Goal: Information Seeking & Learning: Learn about a topic

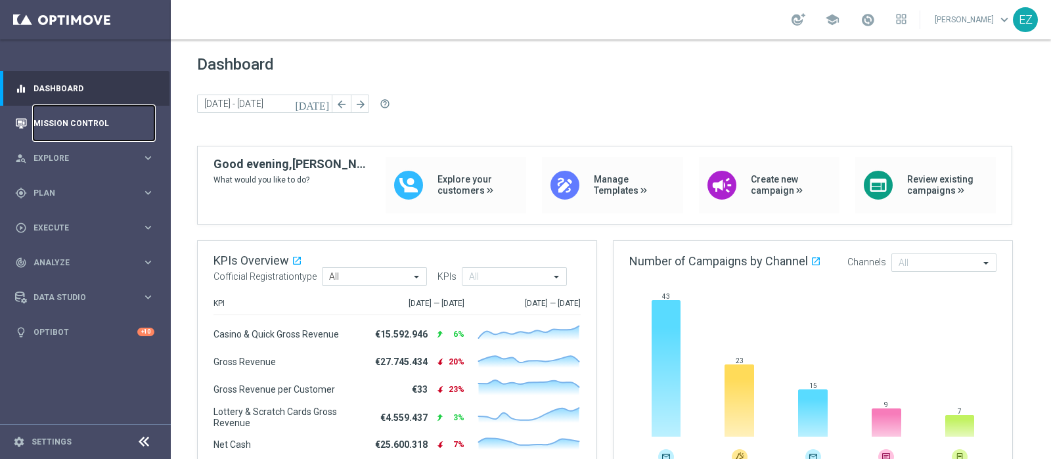
click at [70, 124] on link "Mission Control" at bounding box center [93, 123] width 121 height 35
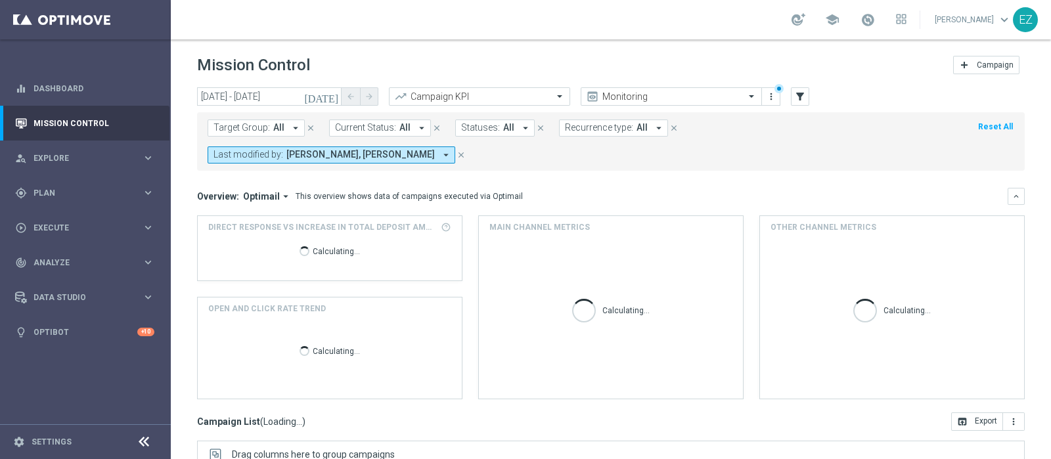
click at [334, 95] on icon "[DATE]" at bounding box center [321, 97] width 35 height 12
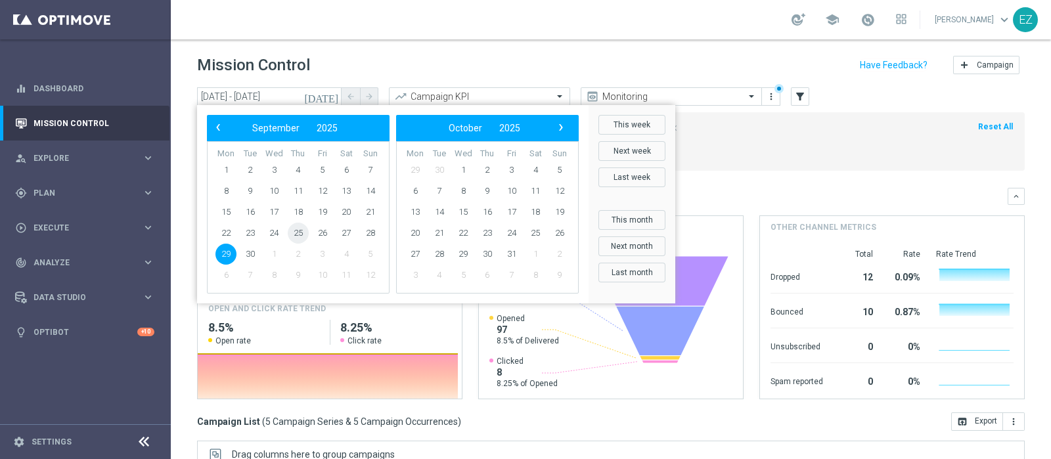
click at [299, 231] on span "25" at bounding box center [298, 233] width 21 height 21
click at [299, 230] on span "25" at bounding box center [298, 233] width 21 height 21
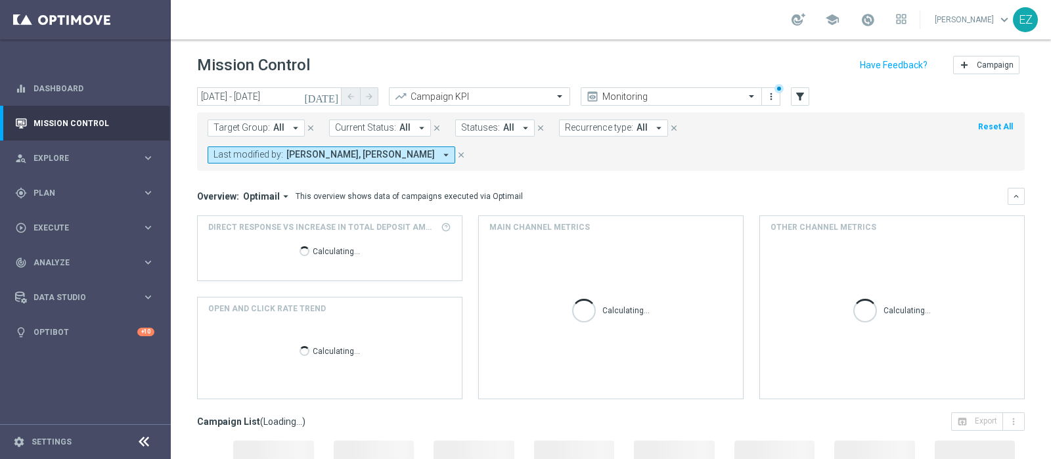
type input "25 Sep 2025 - 25 Sep 2025"
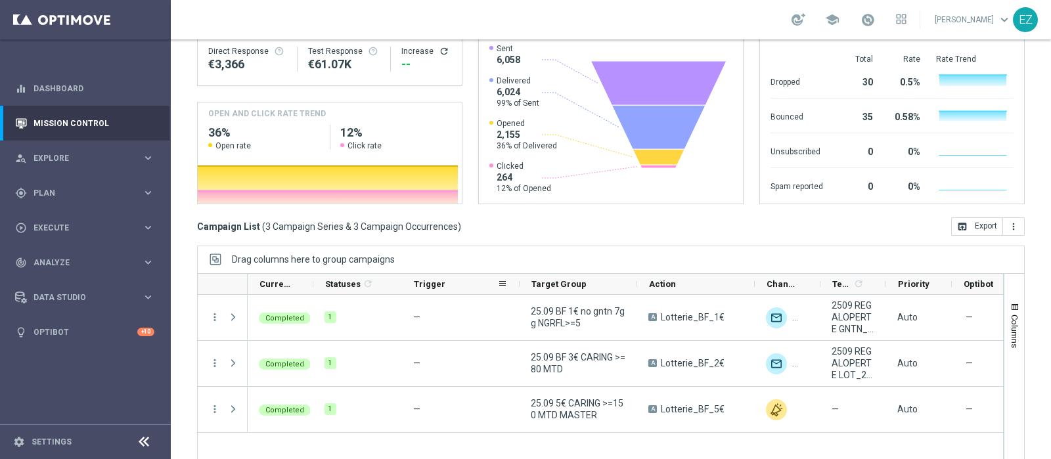
scroll to position [197, 0]
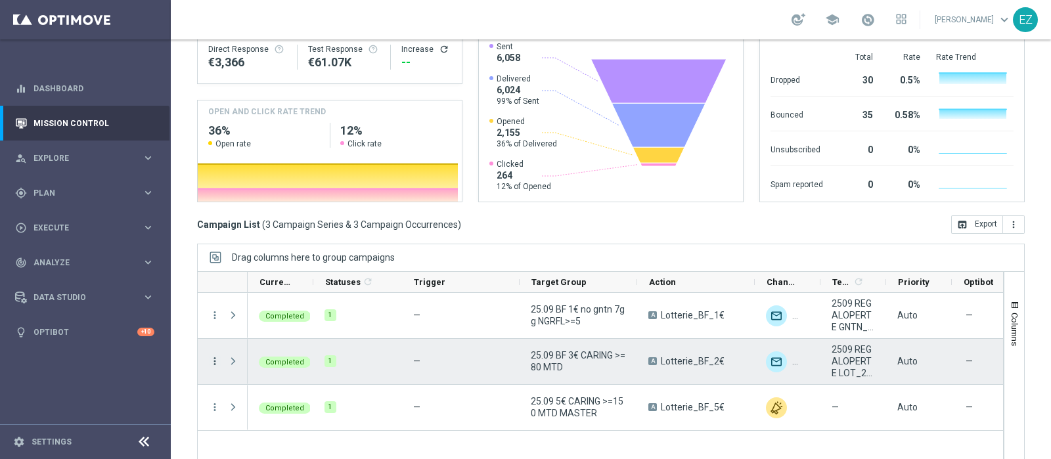
click at [215, 355] on icon "more_vert" at bounding box center [215, 361] width 12 height 12
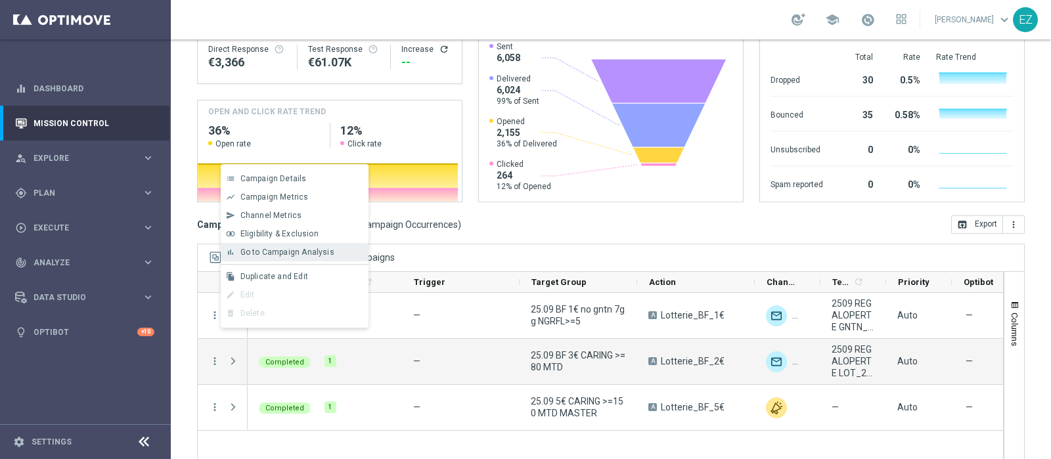
click at [279, 251] on span "Go to Campaign Analysis" at bounding box center [287, 252] width 94 height 9
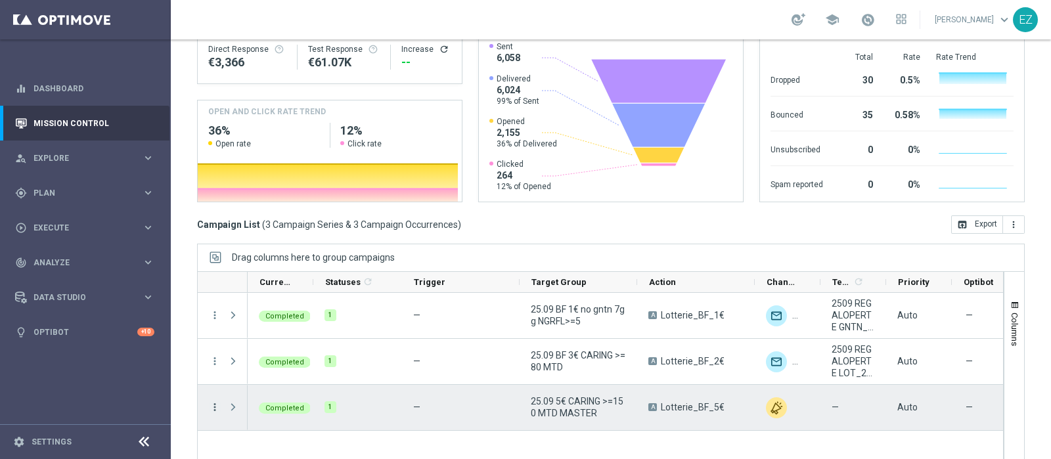
click at [219, 401] on icon "more_vert" at bounding box center [215, 407] width 12 height 12
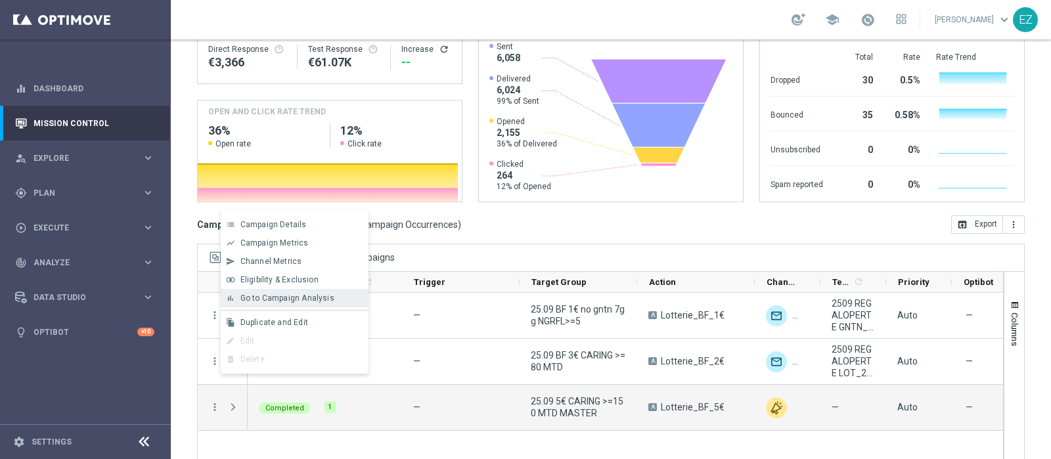
click at [265, 297] on span "Go to Campaign Analysis" at bounding box center [287, 298] width 94 height 9
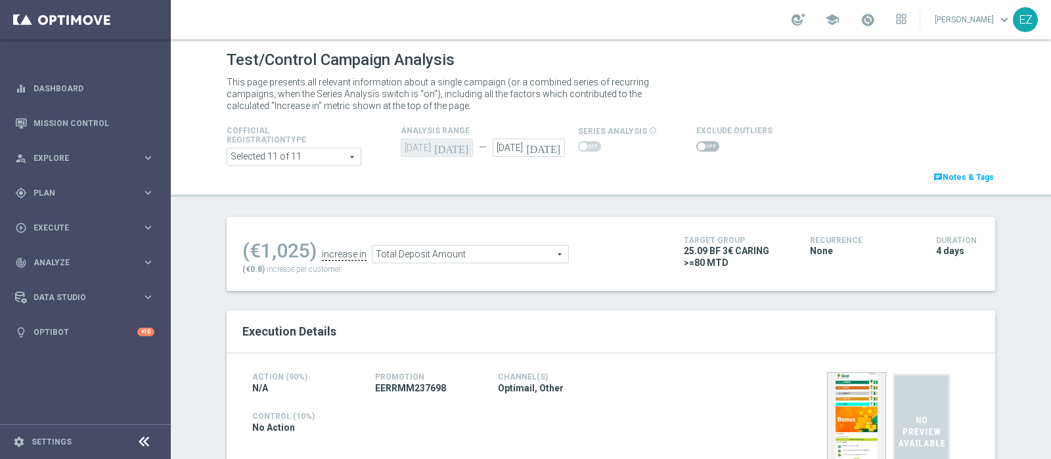
click at [697, 148] on span at bounding box center [707, 146] width 23 height 11
click at [697, 148] on input "checkbox" at bounding box center [707, 146] width 23 height 11
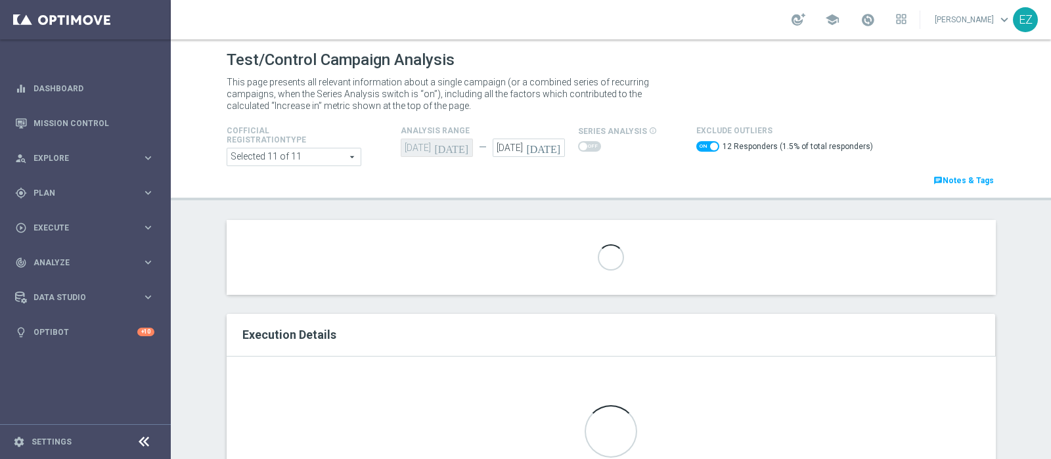
scroll to position [97, 0]
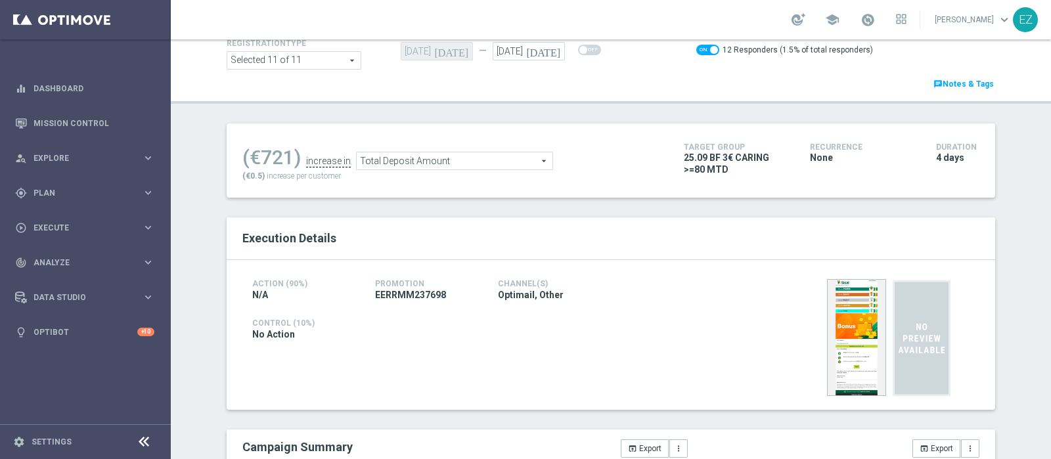
click at [699, 53] on span at bounding box center [707, 50] width 23 height 11
click at [699, 53] on input "checkbox" at bounding box center [707, 50] width 23 height 11
checkbox input "false"
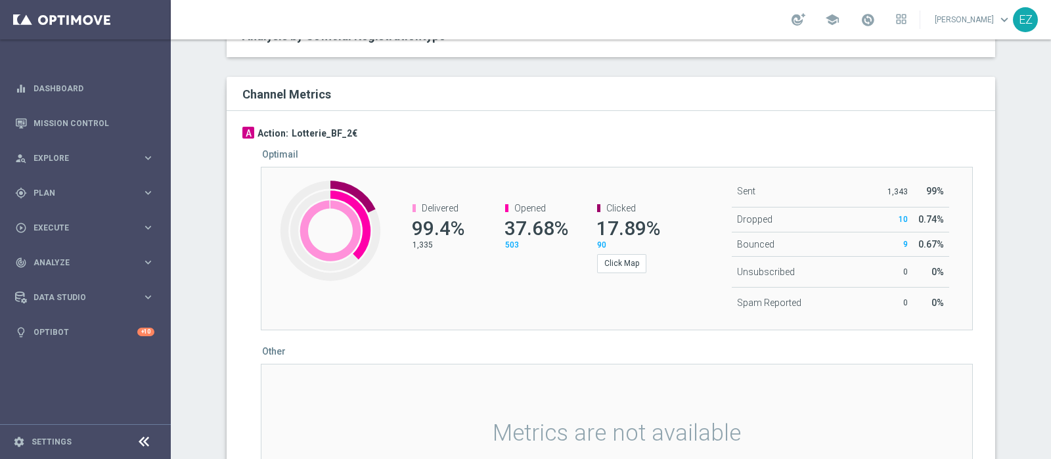
scroll to position [0, 0]
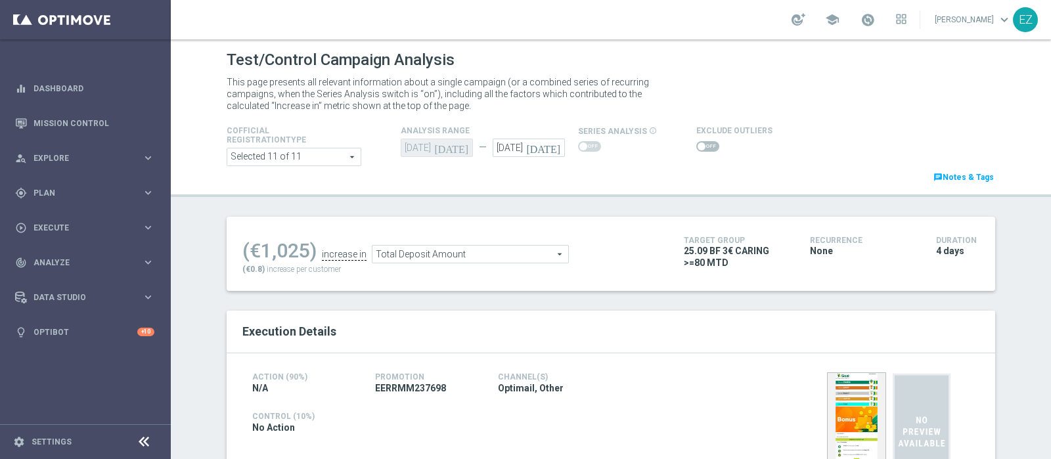
click at [417, 250] on span "Total Deposit Amount" at bounding box center [470, 254] width 196 height 17
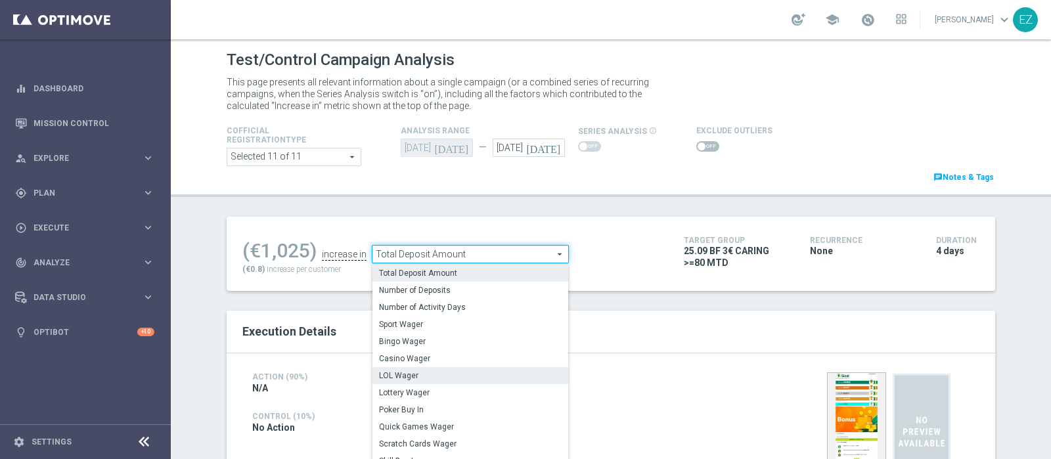
click at [415, 374] on span "LOL Wager" at bounding box center [470, 375] width 183 height 11
type input "LOL Wager"
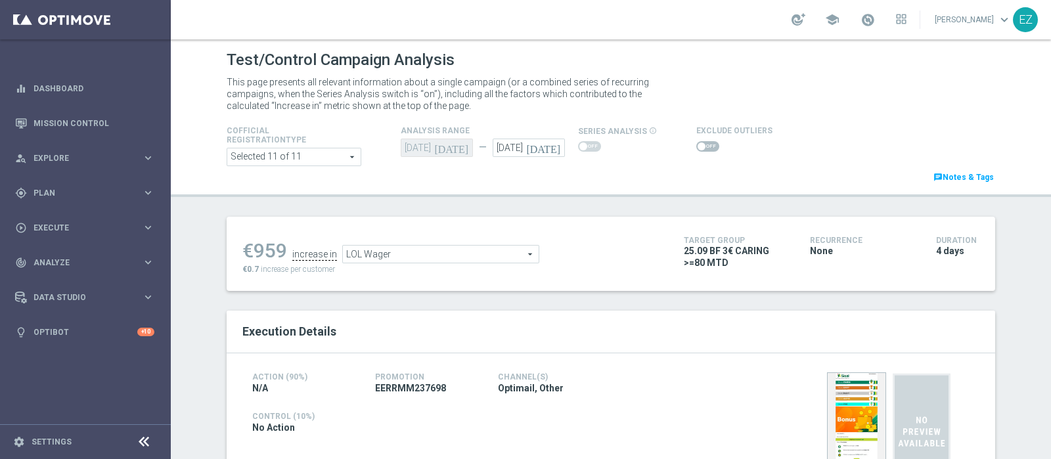
click at [696, 139] on div at bounding box center [734, 147] width 76 height 16
click at [696, 150] on span at bounding box center [707, 146] width 23 height 11
click at [696, 150] on input "checkbox" at bounding box center [707, 146] width 23 height 11
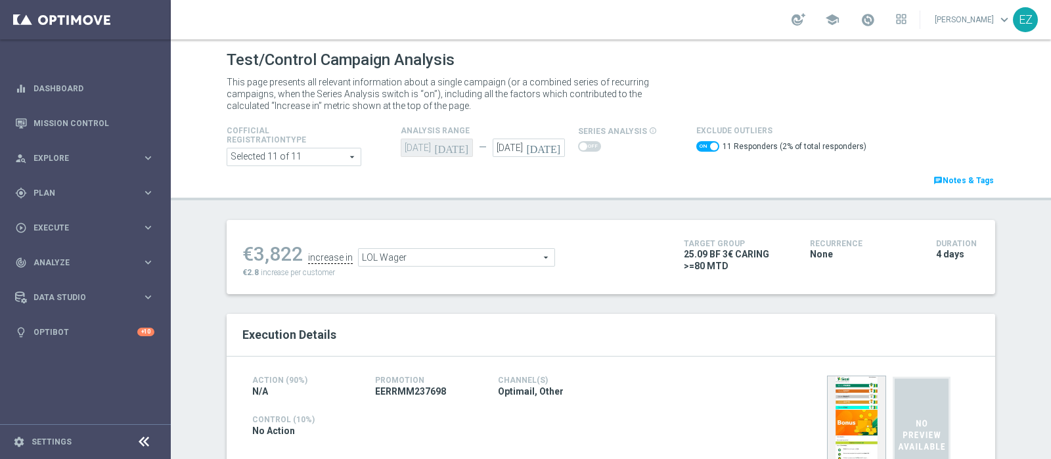
click at [710, 146] on span at bounding box center [714, 146] width 8 height 8
click at [703, 146] on input "checkbox" at bounding box center [707, 146] width 23 height 11
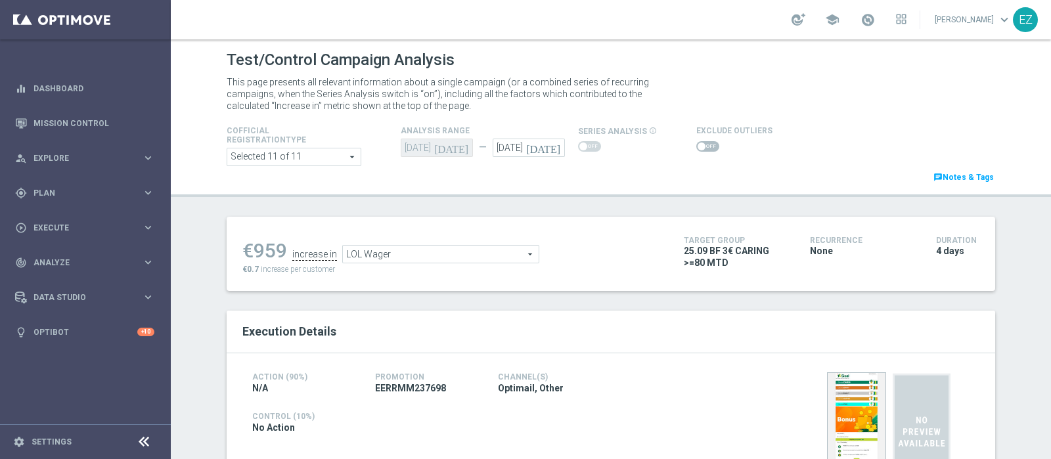
click at [697, 143] on span at bounding box center [707, 146] width 23 height 11
click at [697, 143] on input "checkbox" at bounding box center [707, 146] width 23 height 11
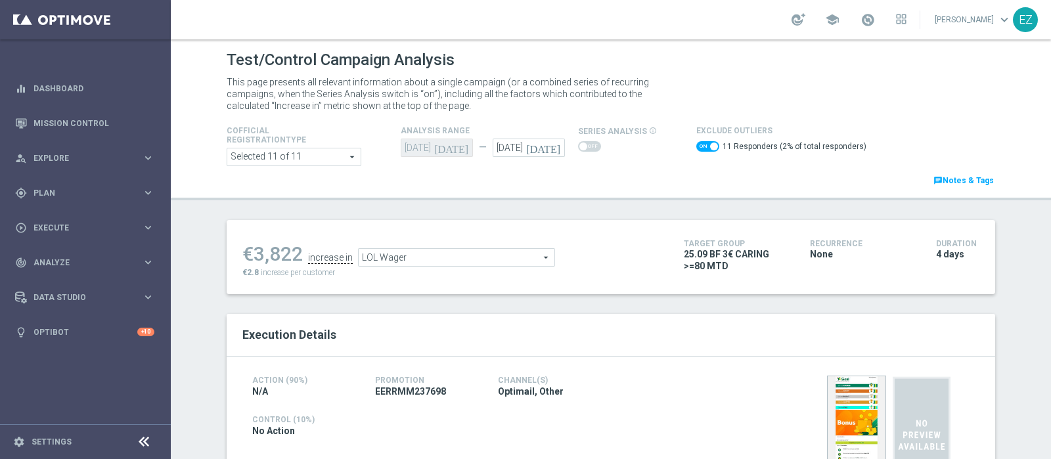
click at [527, 249] on span "LOL Wager" at bounding box center [457, 257] width 196 height 17
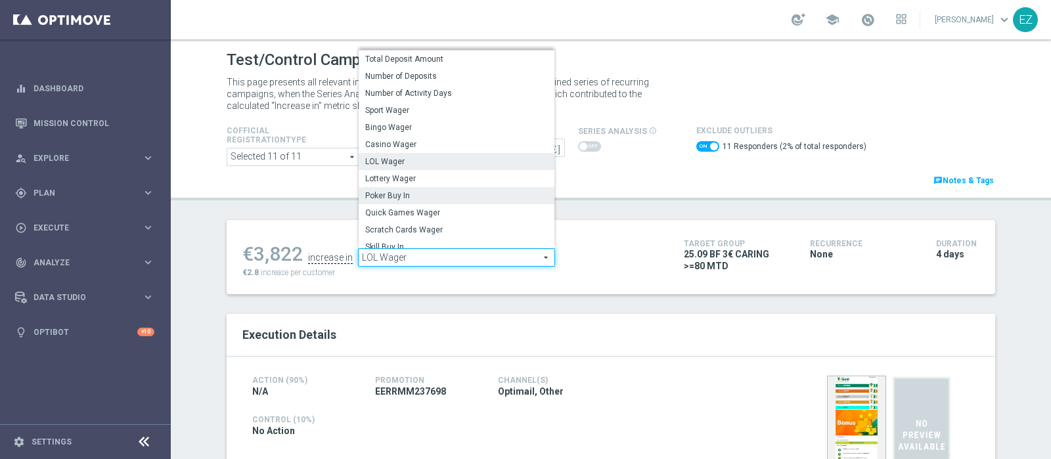
click at [449, 187] on label "Poker Buy In" at bounding box center [457, 195] width 196 height 17
checkbox input "false"
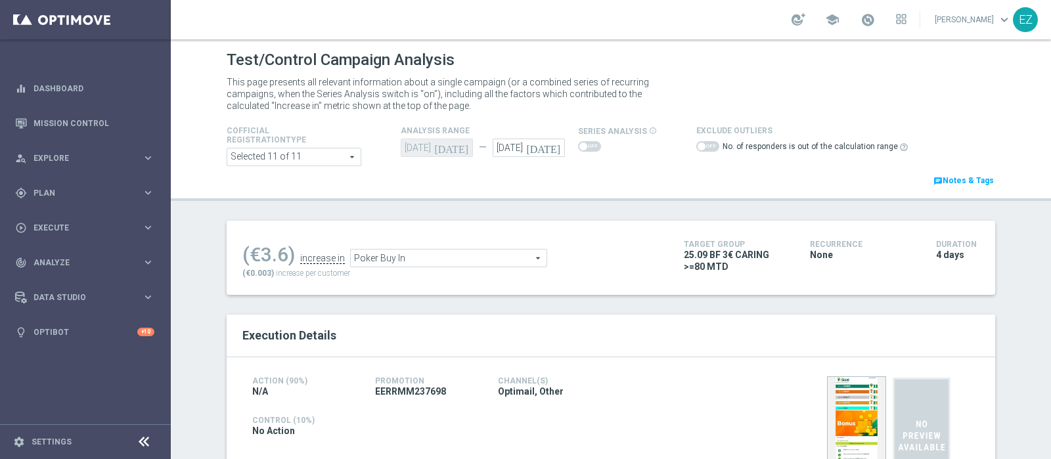
click at [466, 254] on span "Poker Buy In" at bounding box center [449, 258] width 196 height 17
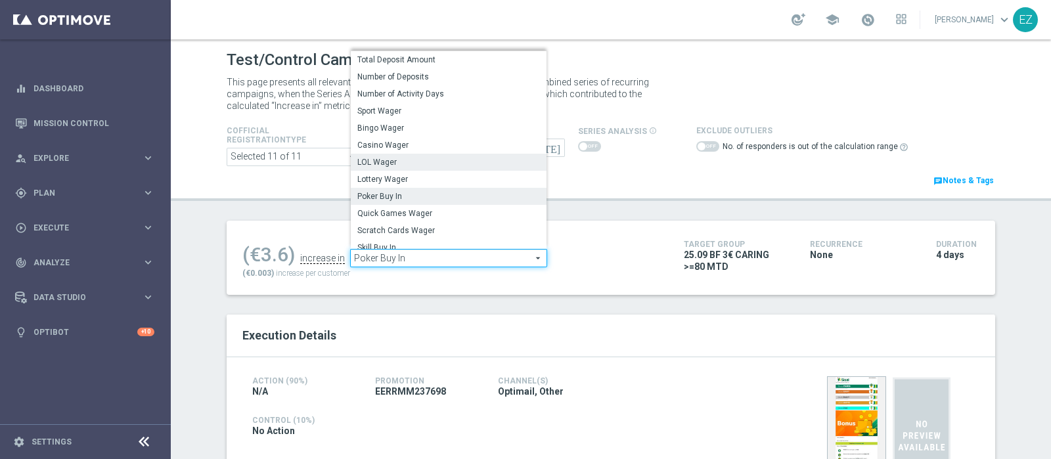
click at [385, 162] on span "LOL Wager" at bounding box center [448, 162] width 183 height 11
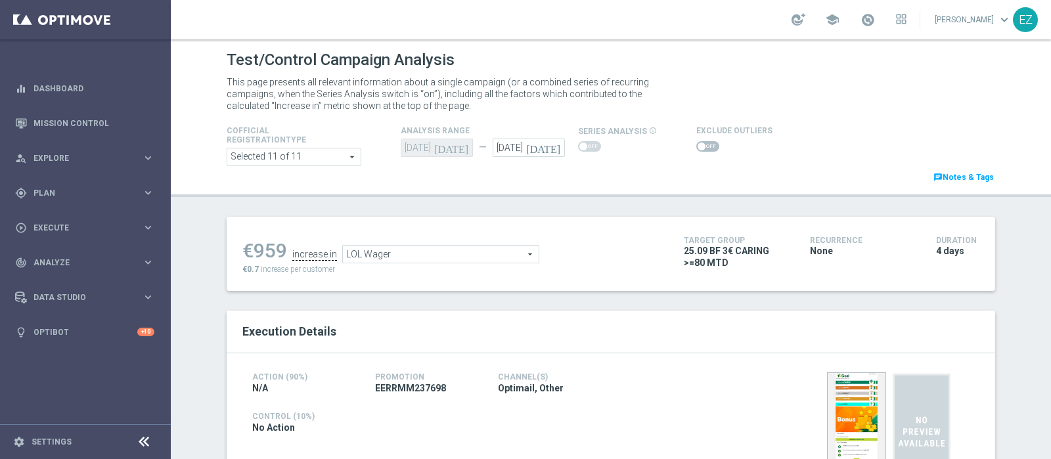
click at [410, 253] on span "LOL Wager" at bounding box center [441, 254] width 196 height 17
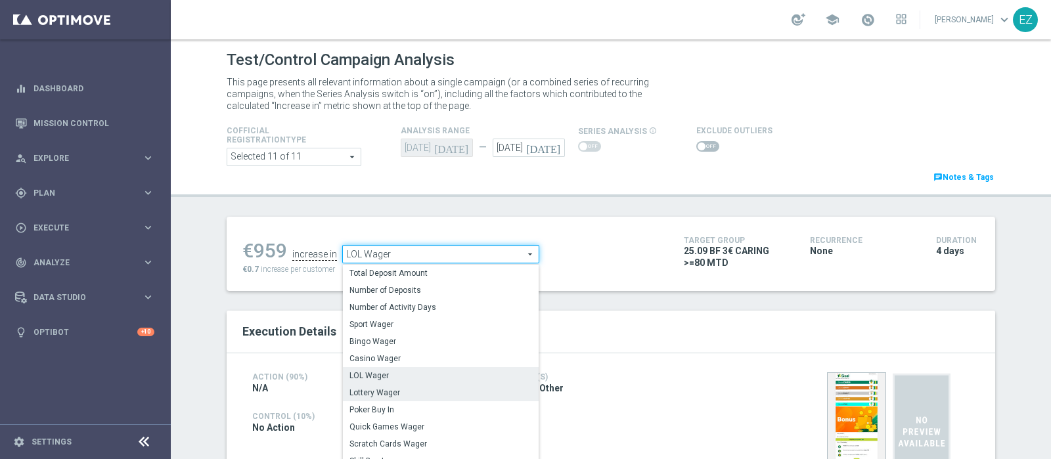
click at [386, 393] on span "Lottery Wager" at bounding box center [440, 392] width 183 height 11
type input "Lottery Wager"
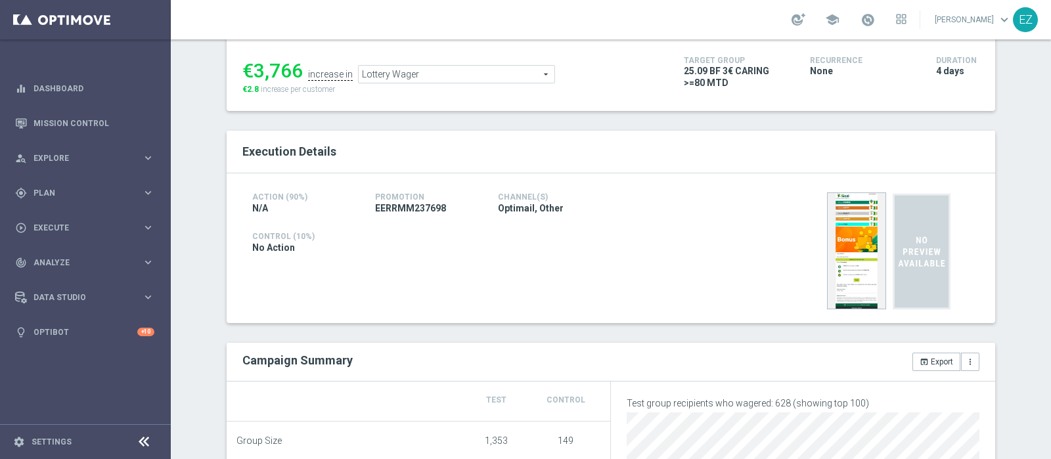
scroll to position [68, 0]
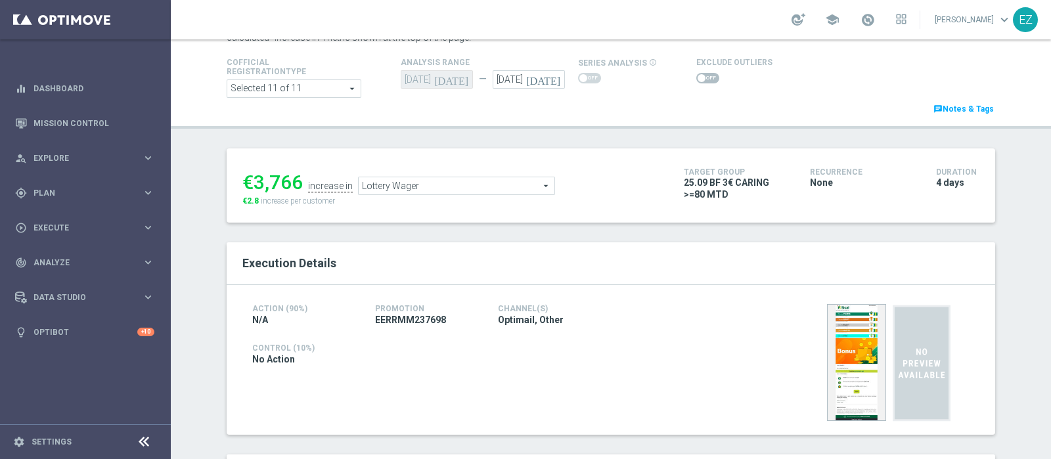
click at [699, 80] on span at bounding box center [707, 78] width 23 height 11
click at [699, 80] on input "checkbox" at bounding box center [707, 78] width 23 height 11
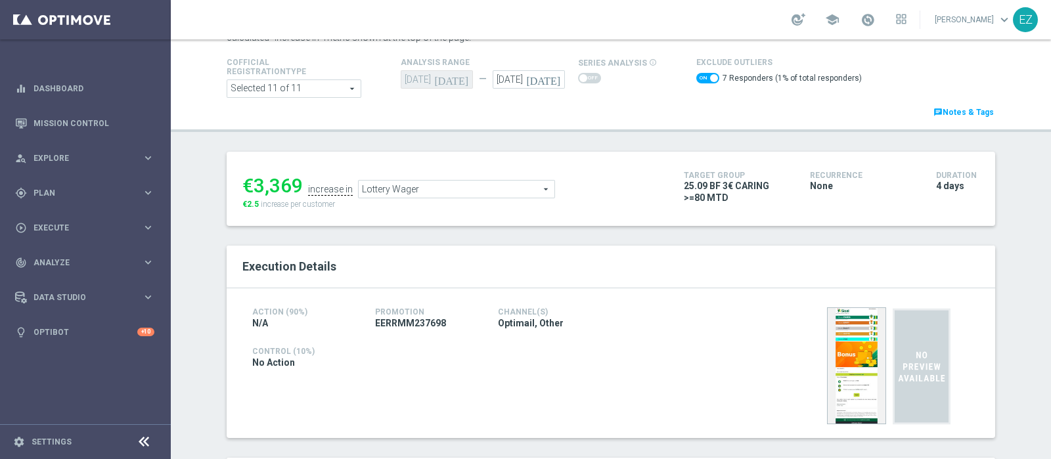
click at [503, 189] on span "Lottery Wager" at bounding box center [457, 189] width 196 height 17
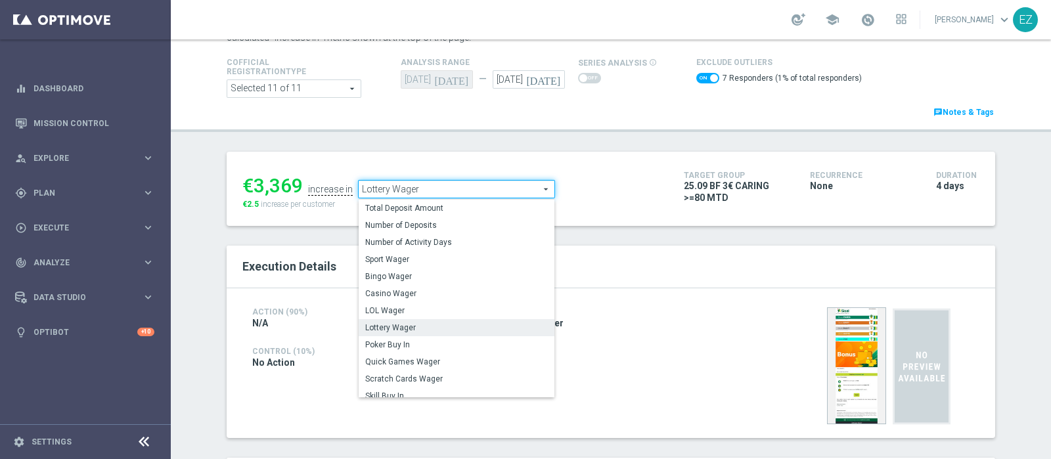
drag, startPoint x: 374, startPoint y: 378, endPoint x: 594, endPoint y: 154, distance: 313.4
click at [374, 378] on span "Scratch Cards Wager" at bounding box center [456, 379] width 183 height 11
checkbox input "false"
type input "Scratch Cards Wager"
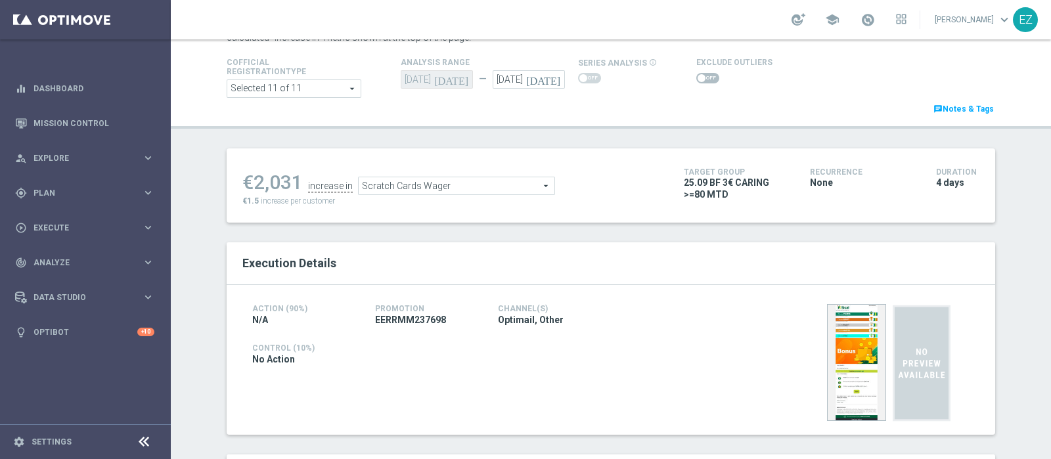
click at [699, 72] on div at bounding box center [734, 78] width 76 height 16
click at [703, 77] on span at bounding box center [707, 78] width 23 height 11
click at [703, 77] on input "checkbox" at bounding box center [707, 78] width 23 height 11
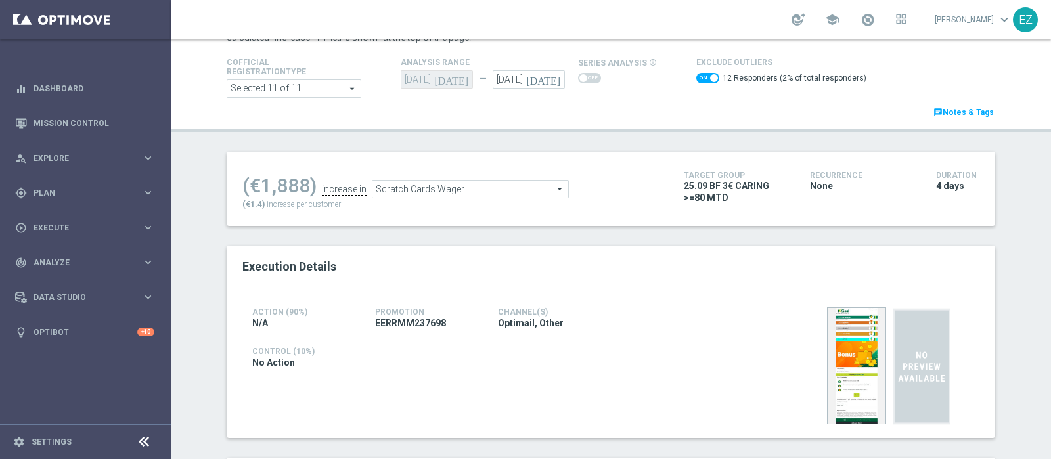
click at [696, 79] on span at bounding box center [707, 78] width 23 height 11
click at [696, 79] on input "checkbox" at bounding box center [707, 78] width 23 height 11
checkbox input "false"
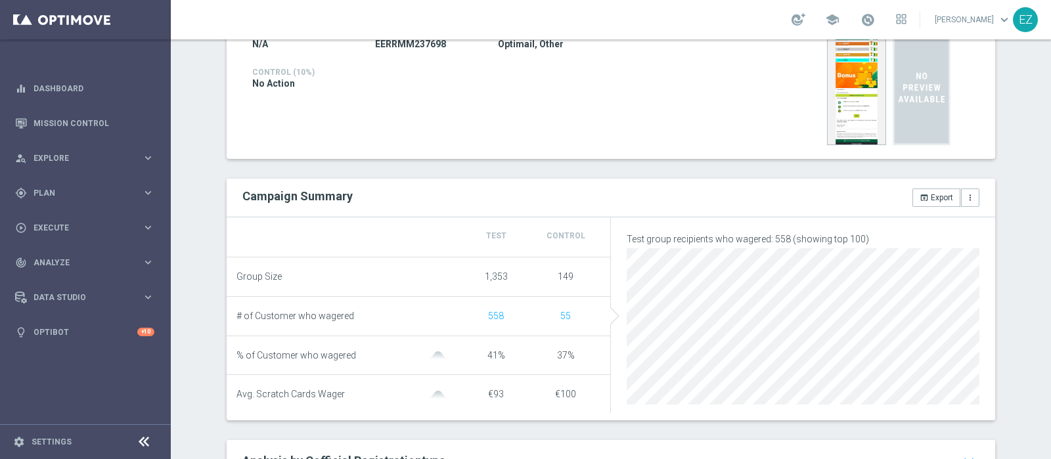
scroll to position [19, 0]
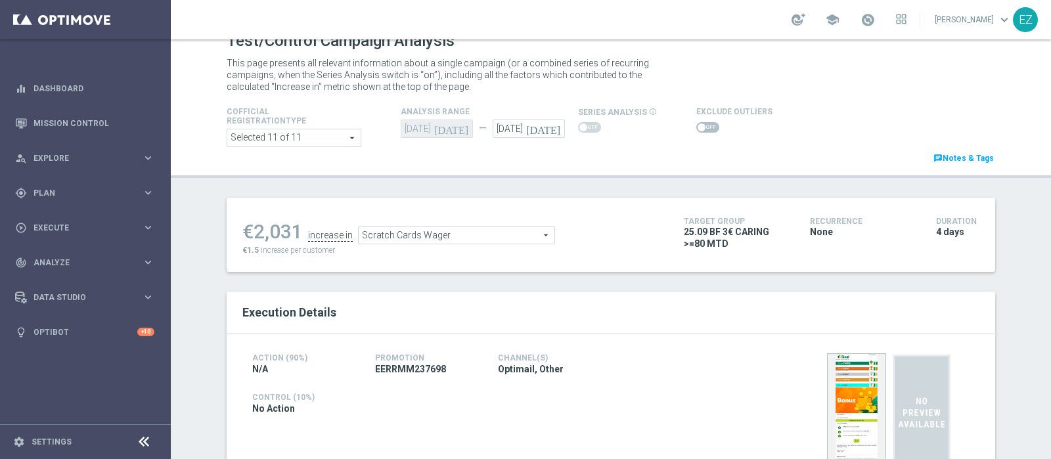
click at [463, 241] on span "Scratch Cards Wager" at bounding box center [457, 235] width 196 height 17
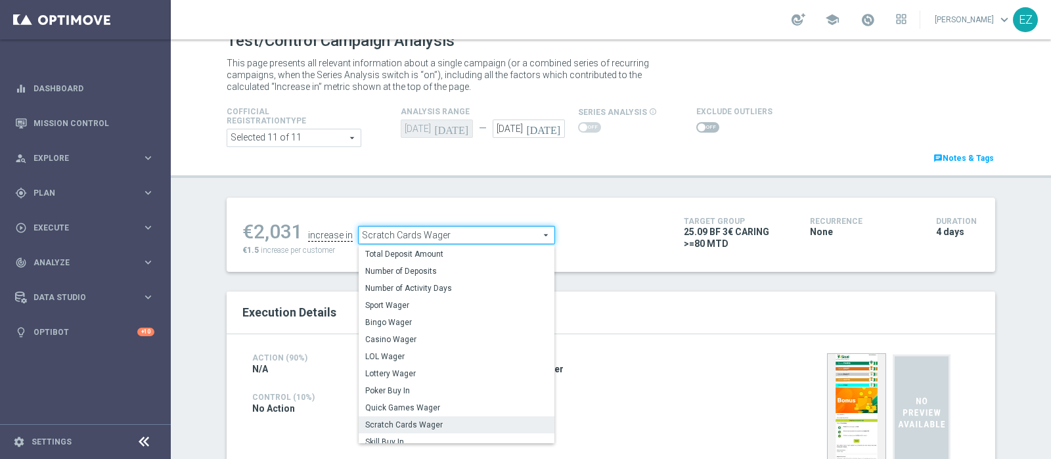
click at [414, 368] on span "Lottery Wager" at bounding box center [456, 373] width 183 height 11
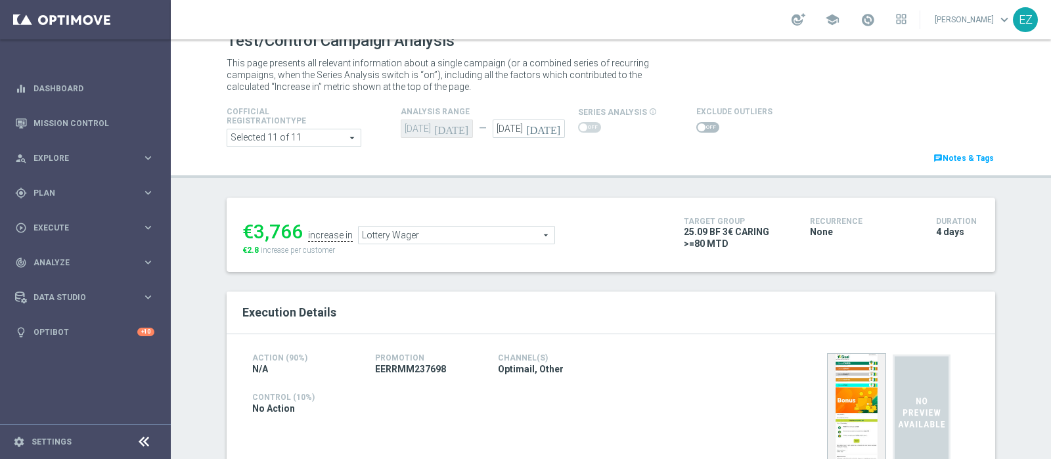
click at [491, 244] on span "Lottery Wager" at bounding box center [457, 235] width 196 height 17
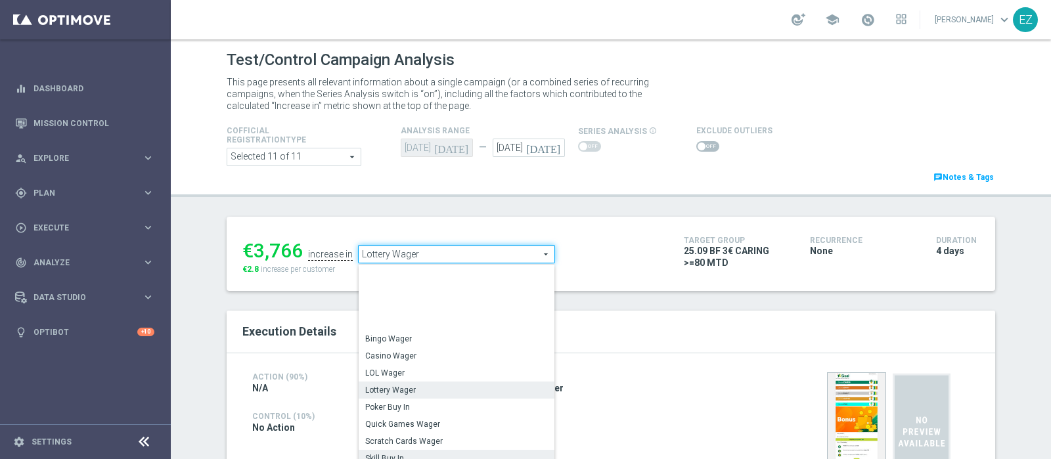
scroll to position [161, 0]
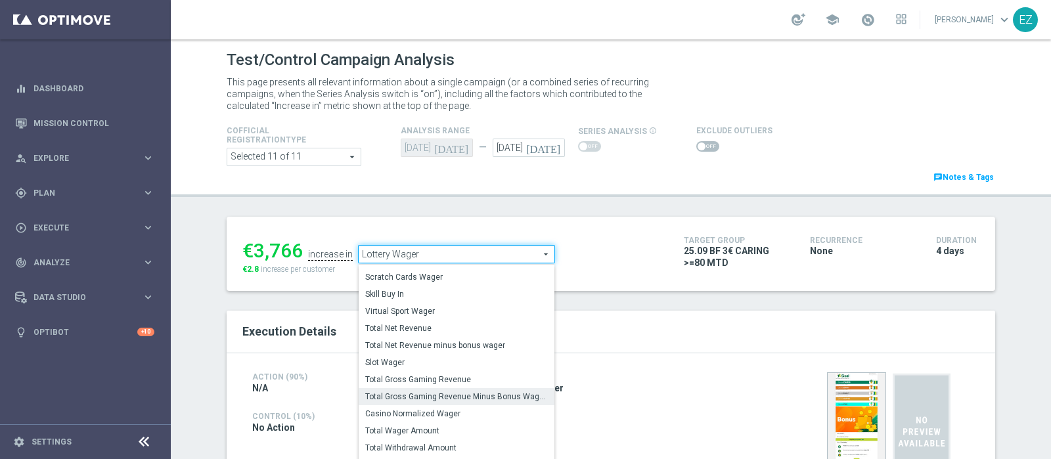
click at [413, 392] on span "Total Gross Gaming Revenue Minus Bonus Wagared" at bounding box center [456, 396] width 183 height 11
type input "Total Gross Gaming Revenue Minus Bonus Wagared"
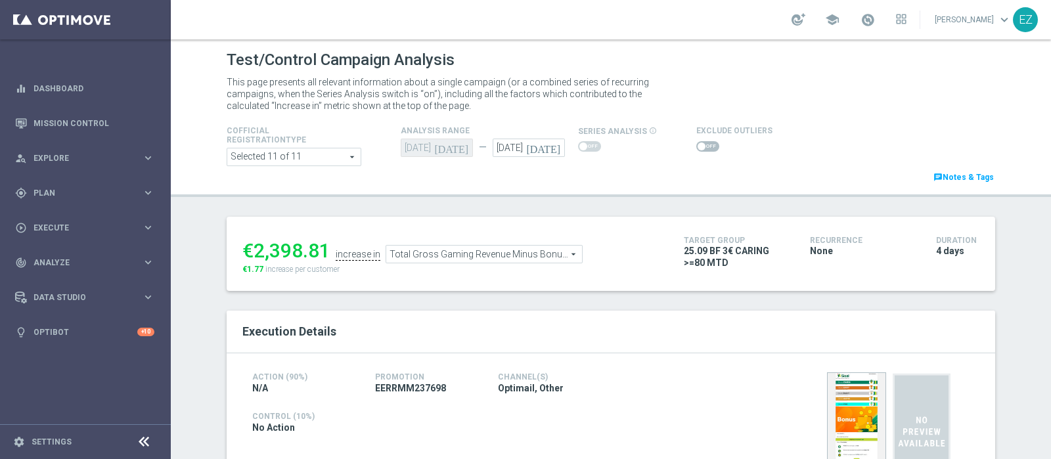
click at [699, 145] on span at bounding box center [707, 146] width 23 height 11
click at [699, 145] on input "checkbox" at bounding box center [707, 146] width 23 height 11
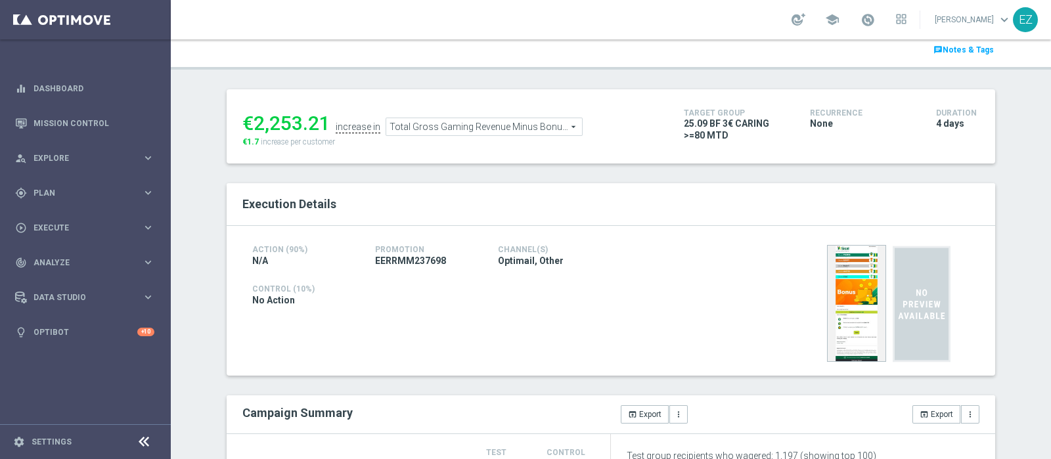
scroll to position [85, 0]
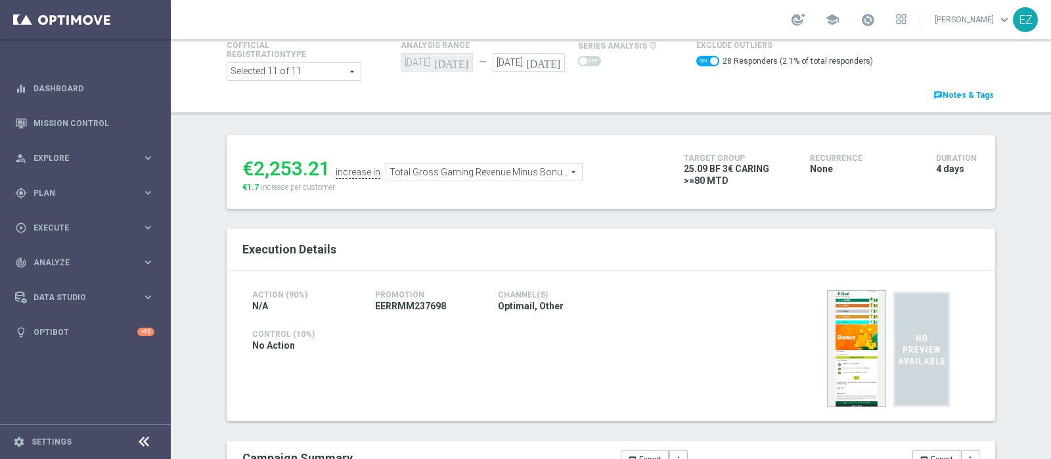
click at [697, 60] on span at bounding box center [707, 61] width 23 height 11
click at [697, 60] on input "checkbox" at bounding box center [707, 61] width 23 height 11
checkbox input "false"
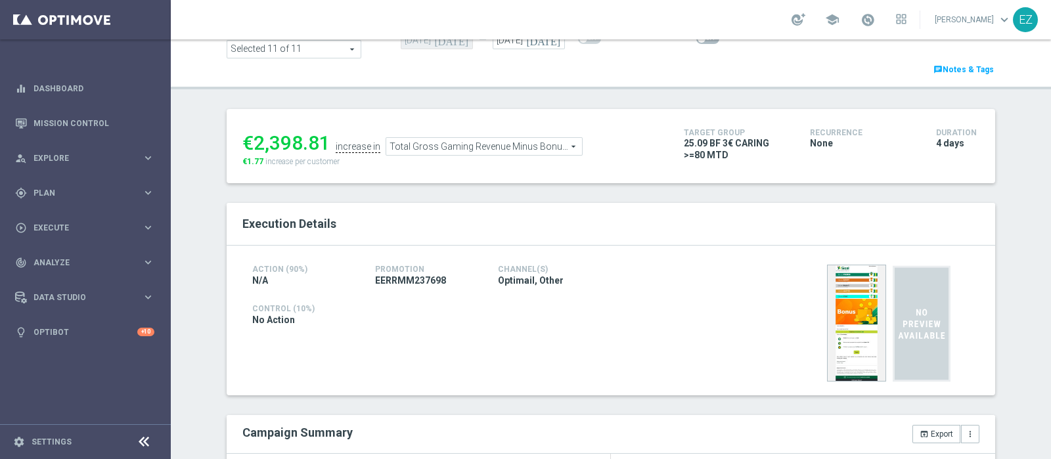
scroll to position [0, 0]
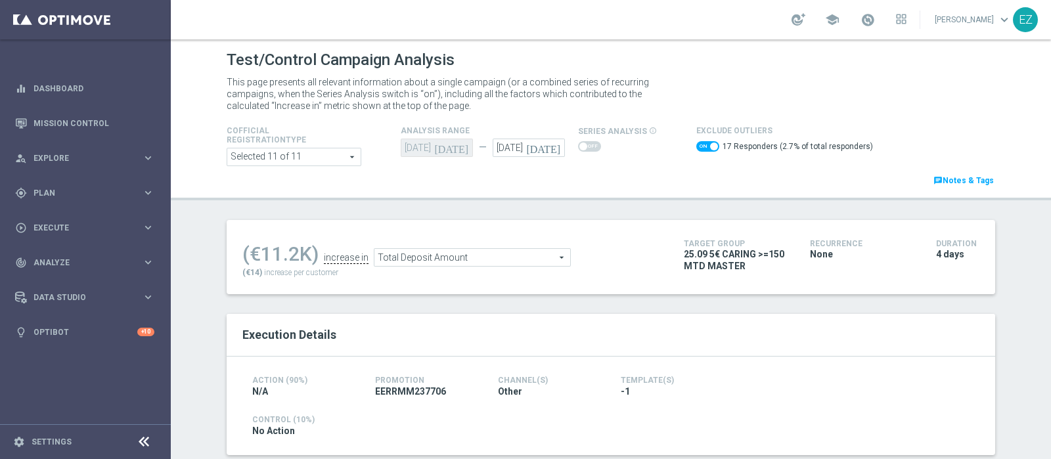
click at [700, 141] on span at bounding box center [707, 146] width 23 height 11
click at [700, 141] on input "checkbox" at bounding box center [707, 146] width 23 height 11
checkbox input "false"
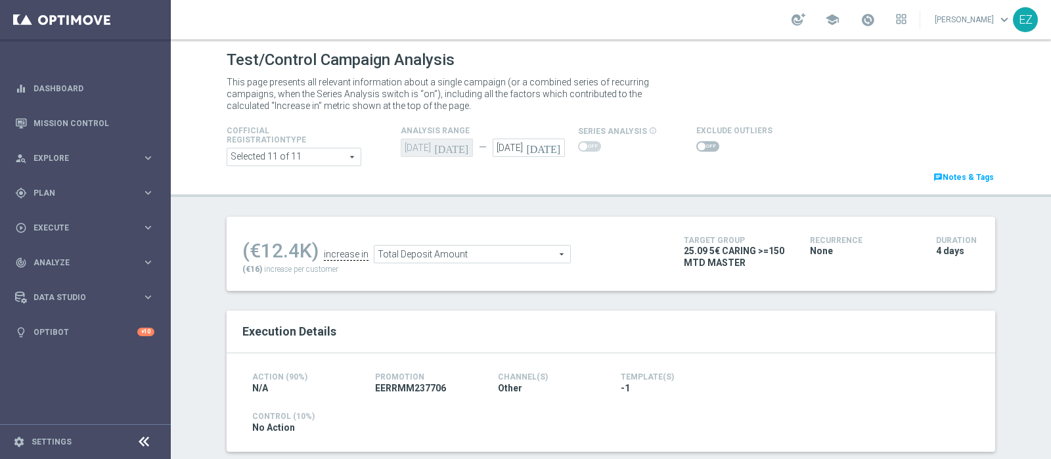
click at [483, 251] on span "Total Deposit Amount" at bounding box center [472, 254] width 196 height 17
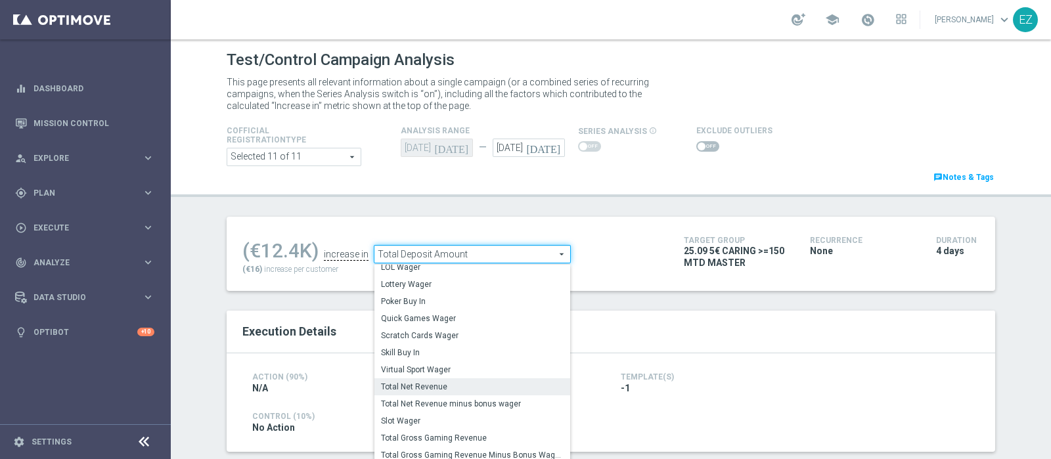
scroll to position [105, 0]
click at [451, 454] on span "Total Gross Gaming Revenue Minus Bonus Wagared" at bounding box center [472, 454] width 183 height 11
type input "Total Gross Gaming Revenue Minus Bonus Wagared"
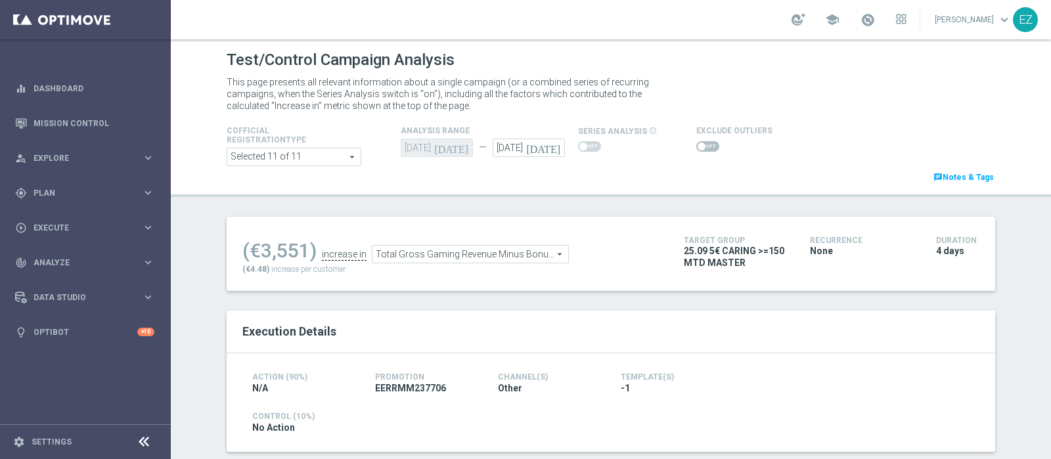
scroll to position [93, 0]
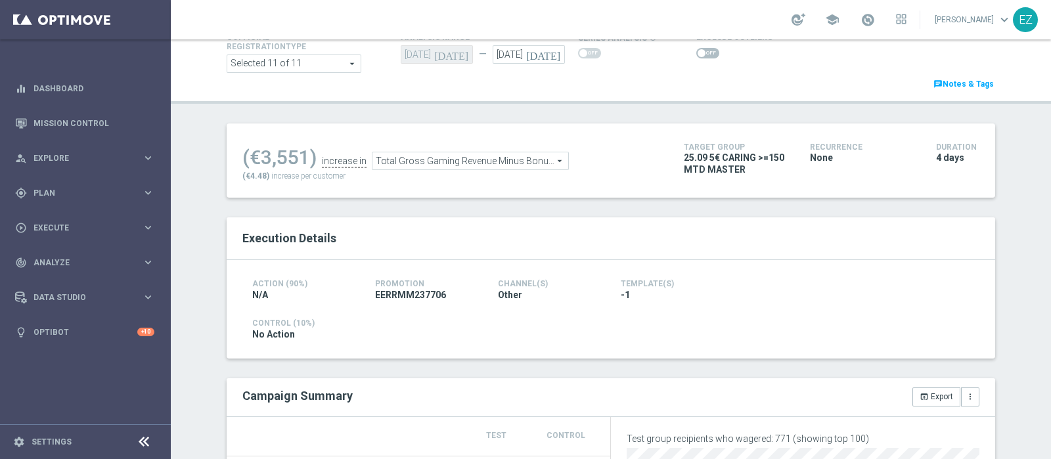
click at [696, 48] on span at bounding box center [707, 53] width 23 height 11
click at [696, 48] on input "checkbox" at bounding box center [707, 53] width 23 height 11
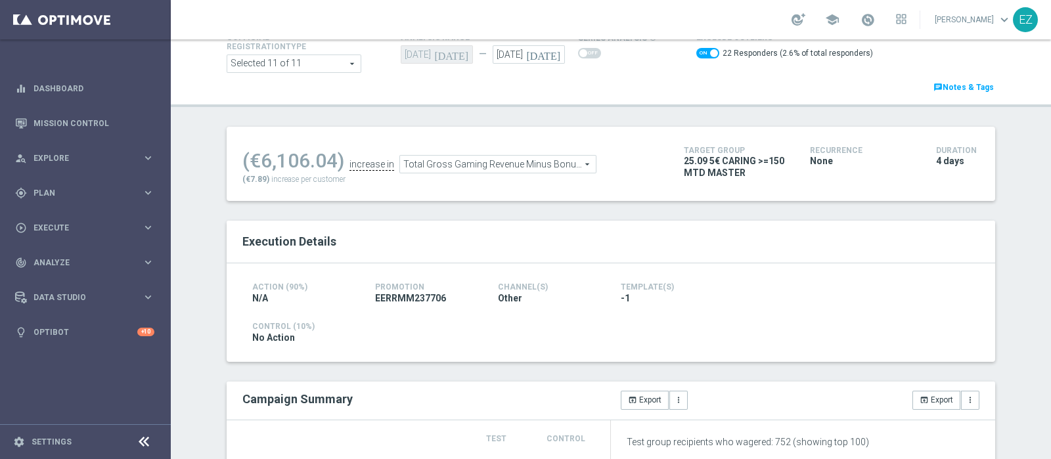
click at [696, 54] on span at bounding box center [707, 53] width 23 height 11
click at [696, 54] on input "checkbox" at bounding box center [707, 53] width 23 height 11
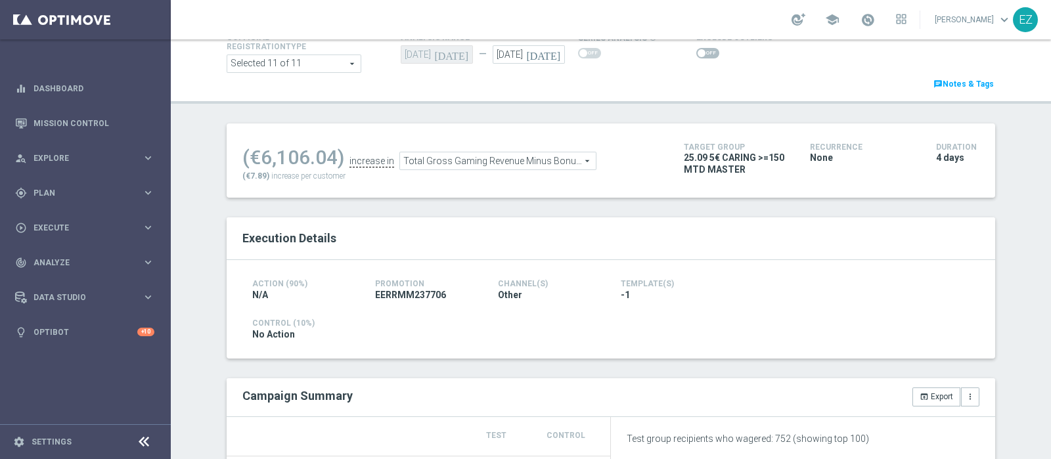
click at [697, 57] on span at bounding box center [701, 53] width 8 height 8
click at [696, 58] on input "checkbox" at bounding box center [707, 53] width 23 height 11
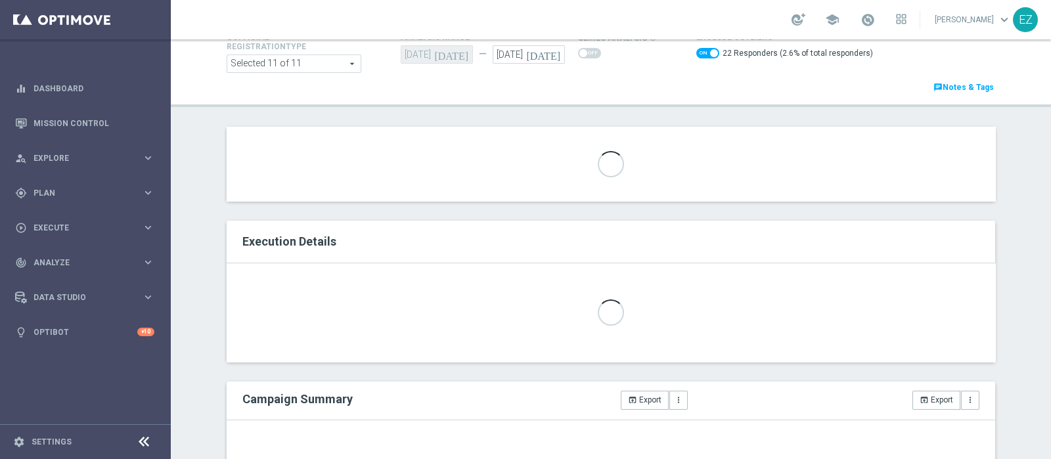
click at [696, 58] on span at bounding box center [707, 53] width 23 height 11
click at [696, 58] on input "checkbox" at bounding box center [707, 53] width 23 height 11
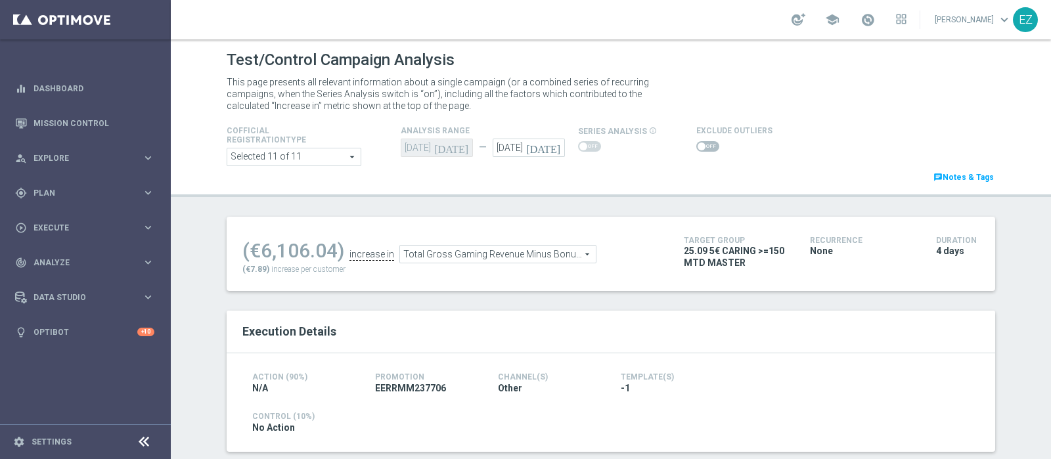
click at [697, 146] on span at bounding box center [701, 146] width 8 height 8
click at [696, 146] on input "checkbox" at bounding box center [707, 146] width 23 height 11
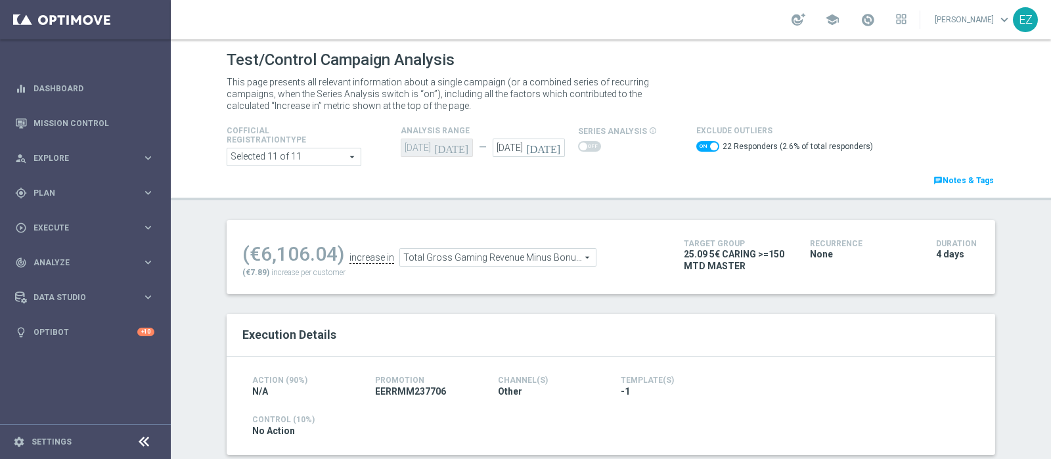
click at [710, 147] on span at bounding box center [714, 146] width 8 height 8
click at [701, 147] on input "checkbox" at bounding box center [707, 146] width 23 height 11
checkbox input "false"
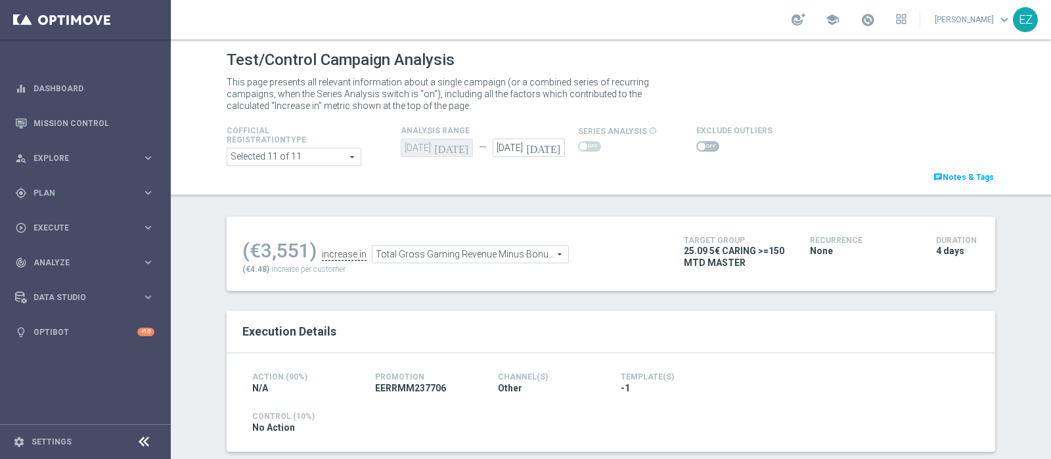
click at [480, 260] on span "Total Gross Gaming Revenue Minus Bonus Wagared" at bounding box center [470, 254] width 196 height 17
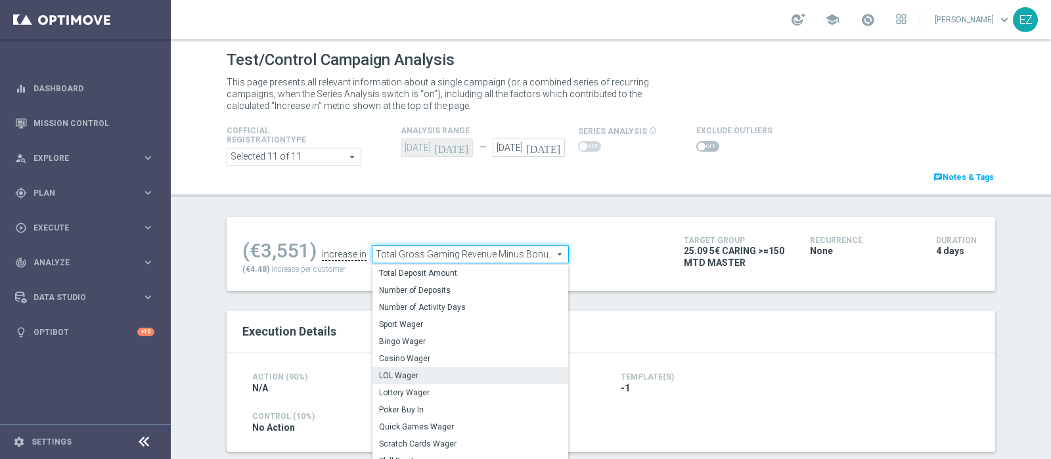
click at [424, 372] on span "LOL Wager" at bounding box center [470, 375] width 183 height 11
type input "LOL Wager"
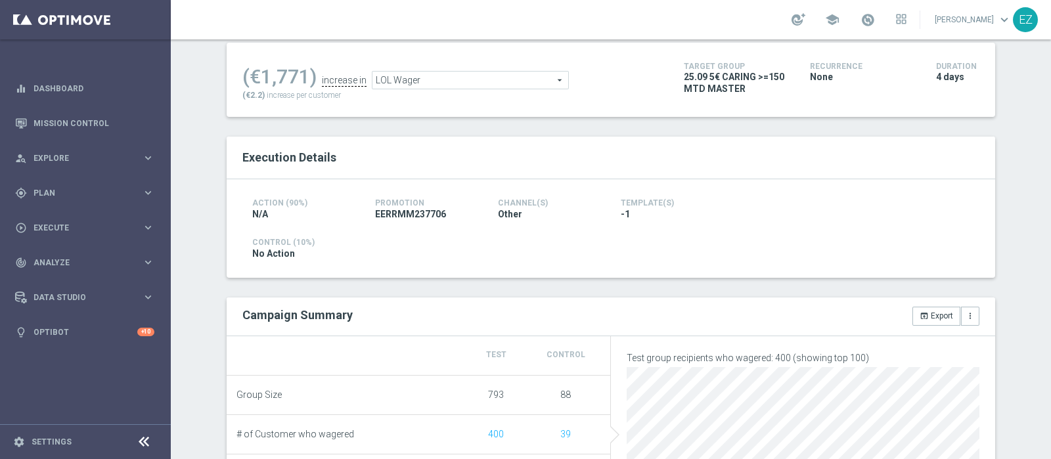
scroll to position [10, 0]
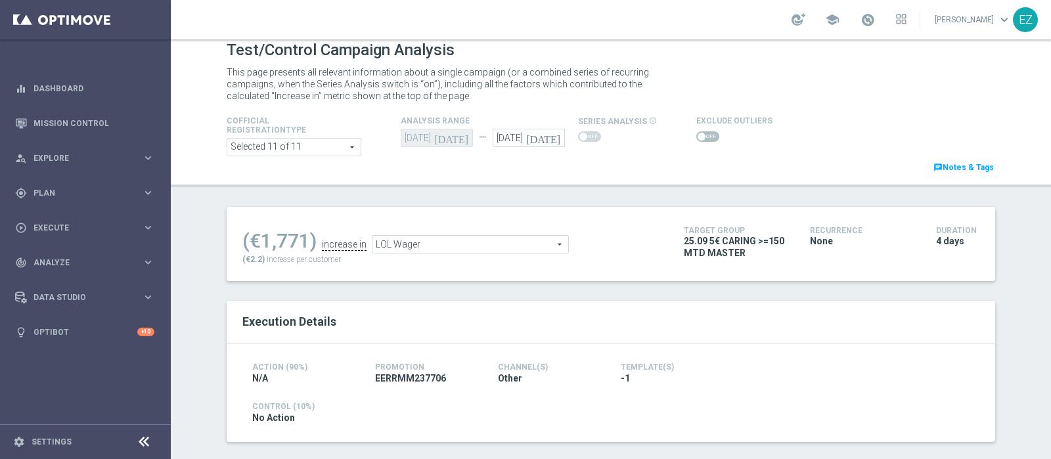
click at [696, 137] on label at bounding box center [707, 136] width 23 height 11
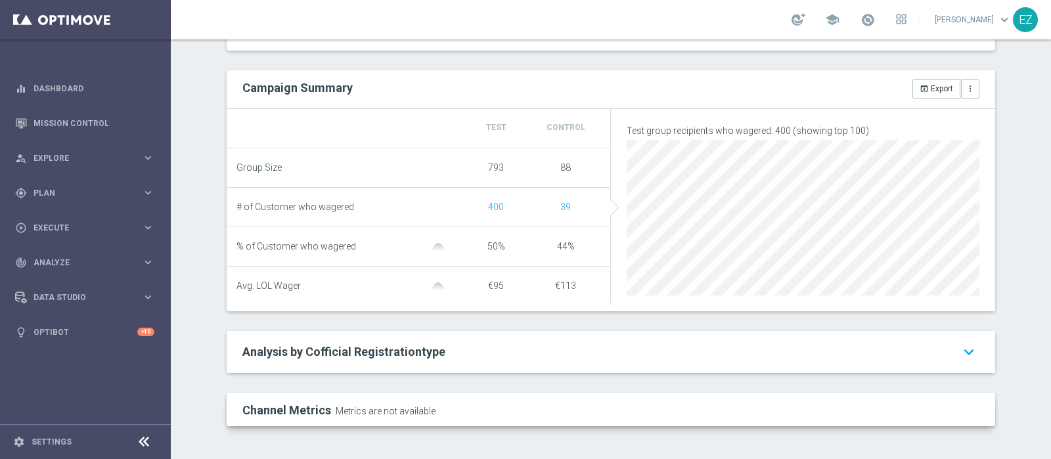
scroll to position [0, 0]
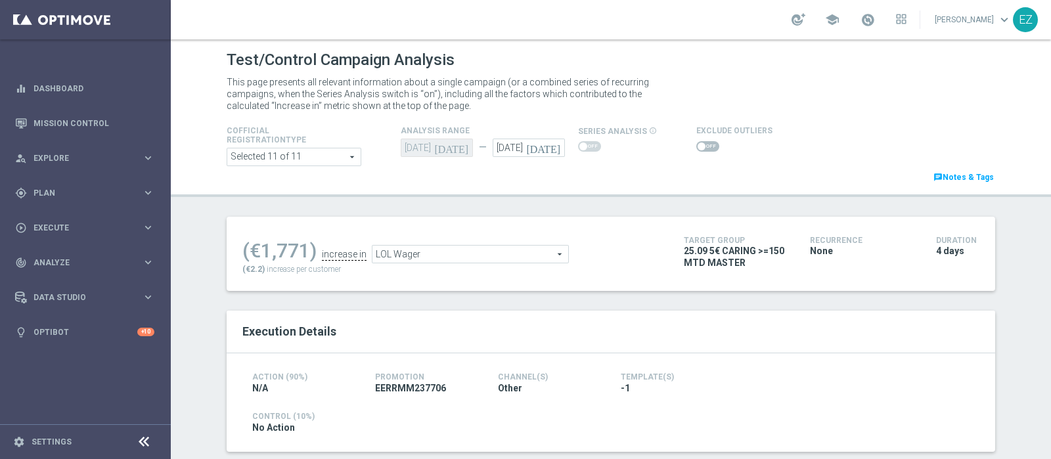
click at [489, 251] on span "LOL Wager" at bounding box center [470, 254] width 196 height 17
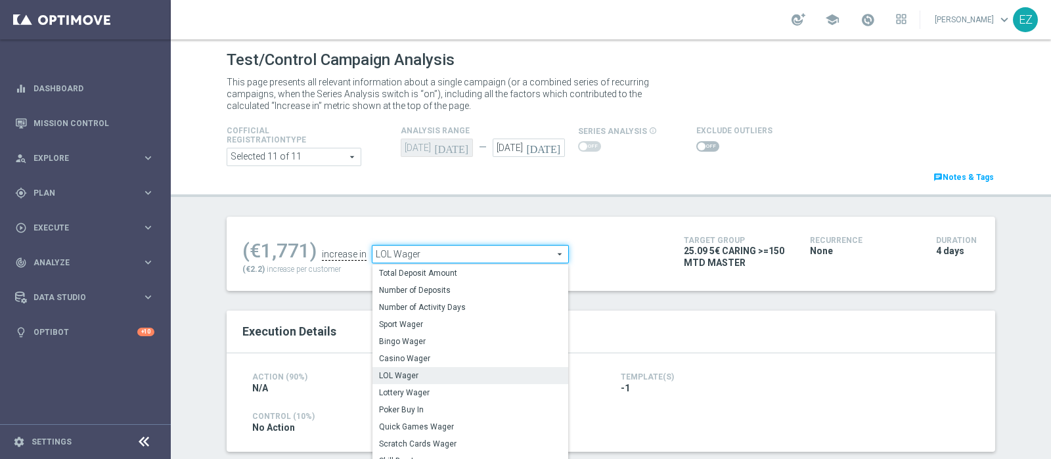
click at [633, 223] on div "(€1,771) increase in LOL Wager LOL Wager arrow_drop_down search Total Deposit A…" at bounding box center [611, 254] width 768 height 74
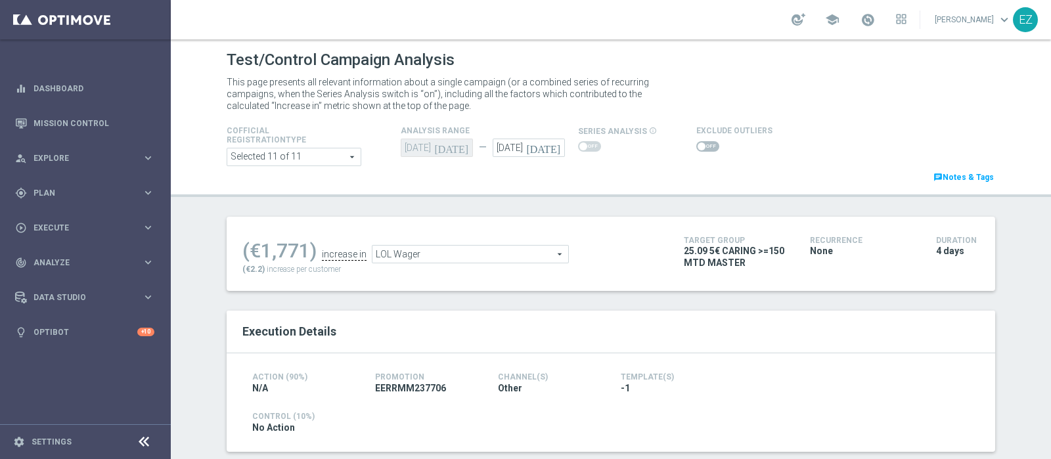
drag, startPoint x: 690, startPoint y: 146, endPoint x: 631, endPoint y: 184, distance: 70.3
click at [697, 145] on span at bounding box center [701, 146] width 8 height 8
click at [696, 145] on input "checkbox" at bounding box center [707, 146] width 23 height 11
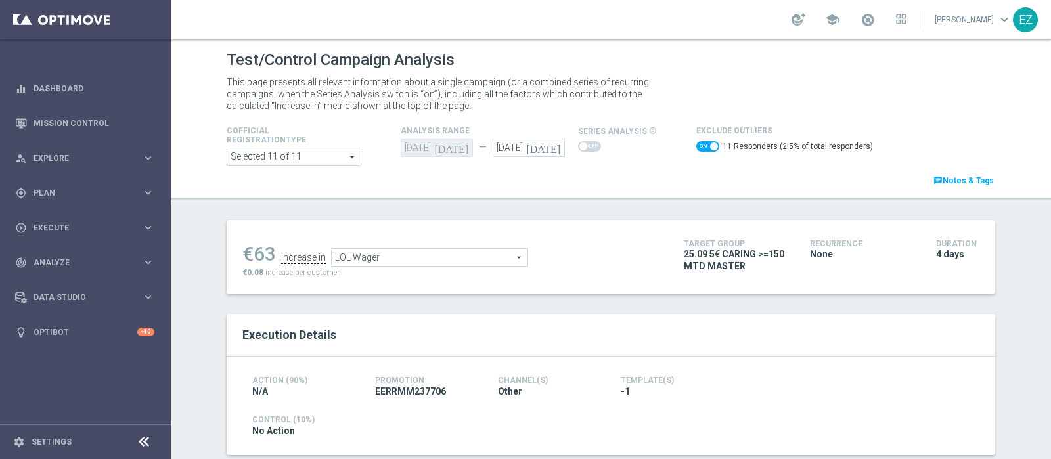
click at [489, 261] on span "LOL Wager" at bounding box center [430, 257] width 196 height 17
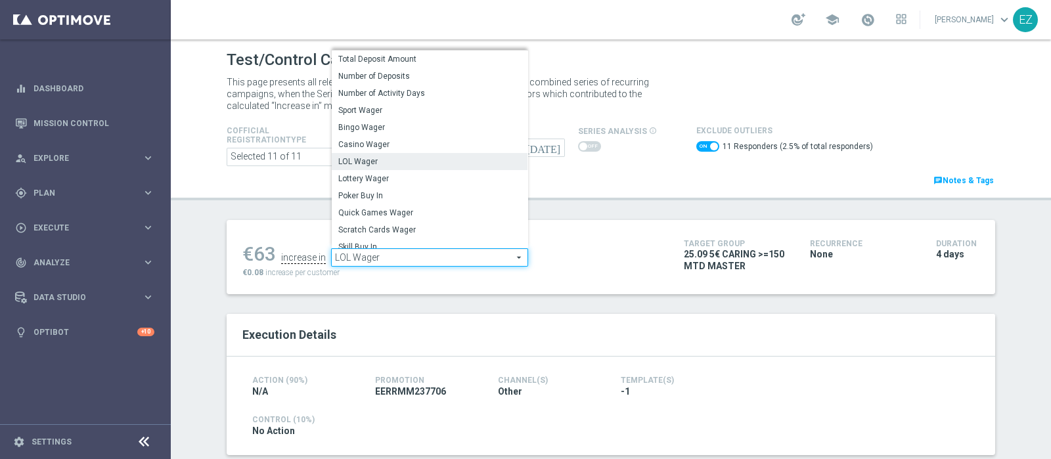
click at [379, 175] on span "Lottery Wager" at bounding box center [429, 178] width 183 height 11
checkbox input "false"
type input "Lottery Wager"
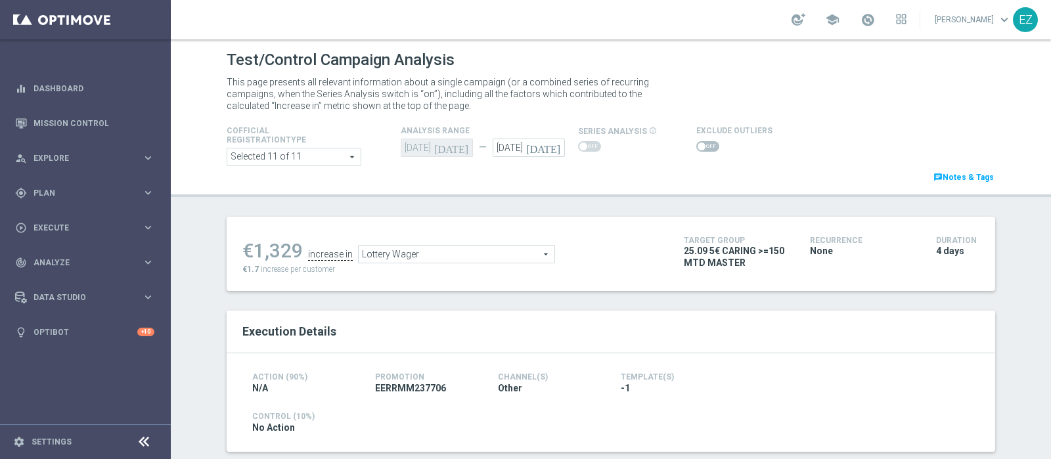
click at [697, 149] on span at bounding box center [701, 146] width 8 height 8
click at [696, 149] on input "checkbox" at bounding box center [707, 146] width 23 height 11
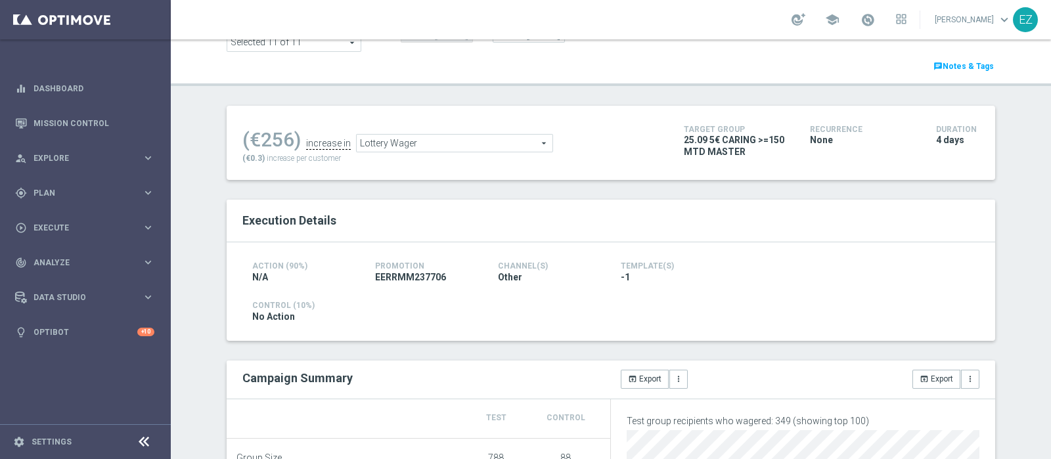
scroll to position [16, 0]
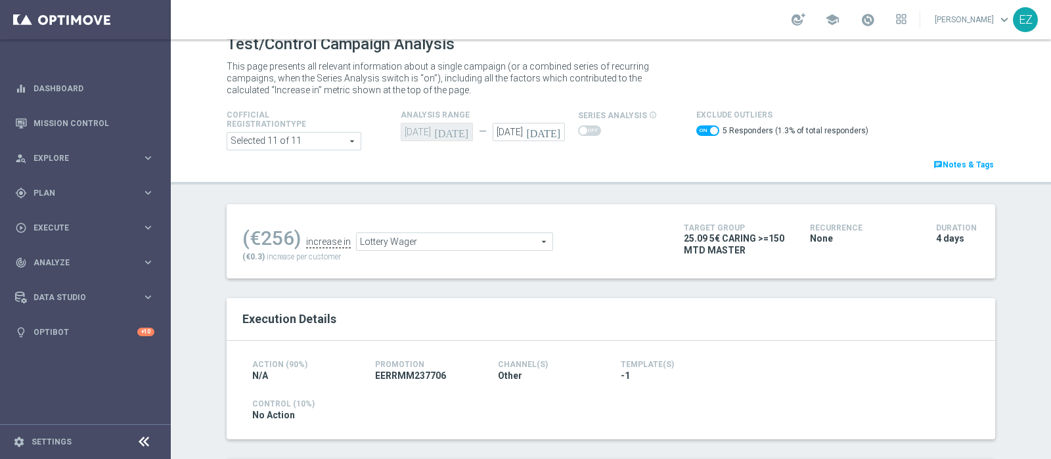
click at [696, 123] on div "5 Responders (1.3% of total responders)" at bounding box center [782, 132] width 172 height 19
click at [701, 134] on span at bounding box center [707, 130] width 23 height 11
click at [701, 134] on input "checkbox" at bounding box center [707, 130] width 23 height 11
checkbox input "false"
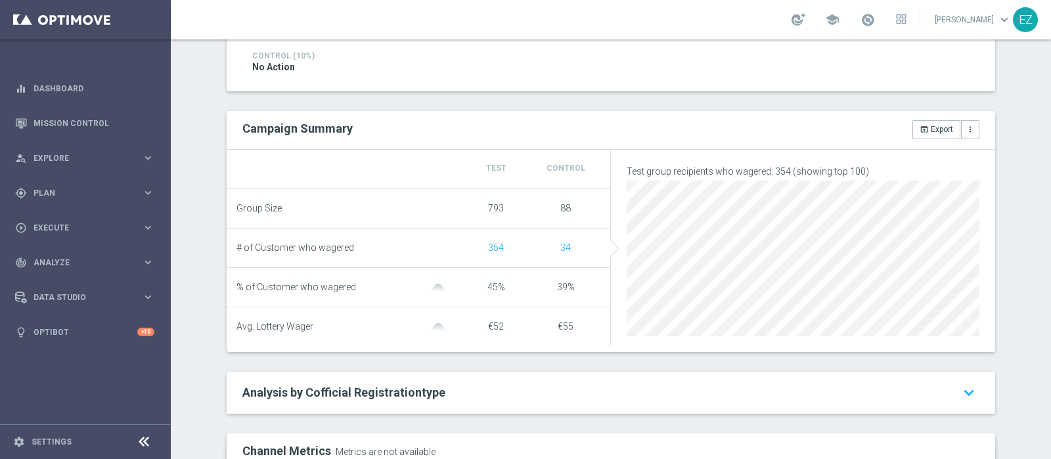
scroll to position [11, 0]
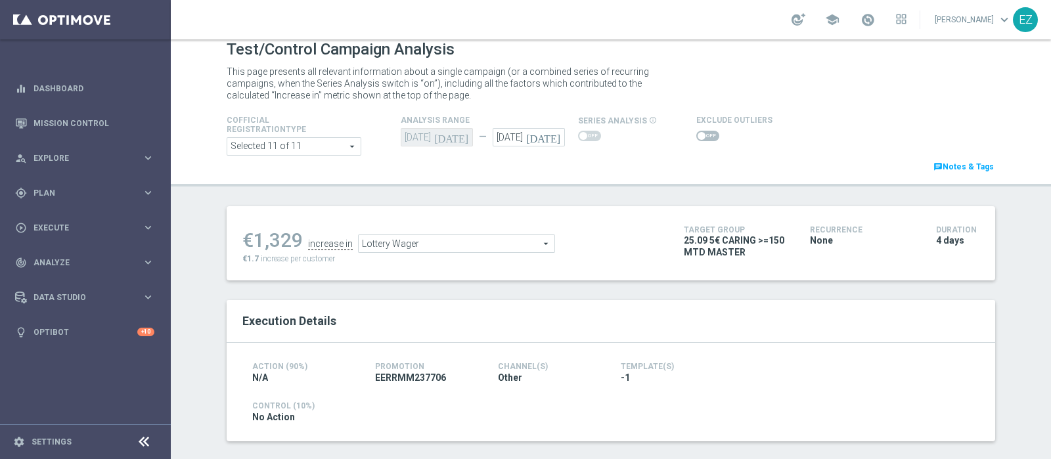
click at [470, 245] on span "Lottery Wager" at bounding box center [457, 243] width 196 height 17
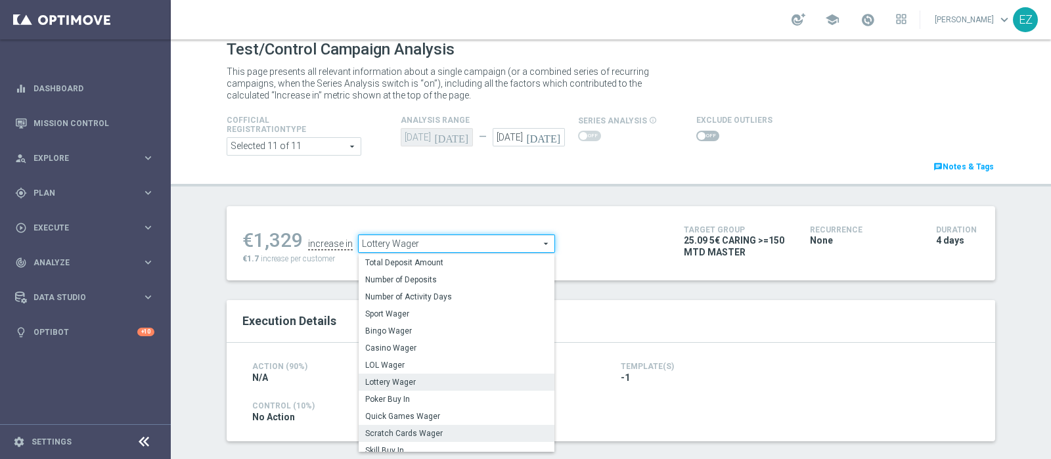
click at [399, 428] on span "Scratch Cards Wager" at bounding box center [456, 433] width 183 height 11
type input "Scratch Cards Wager"
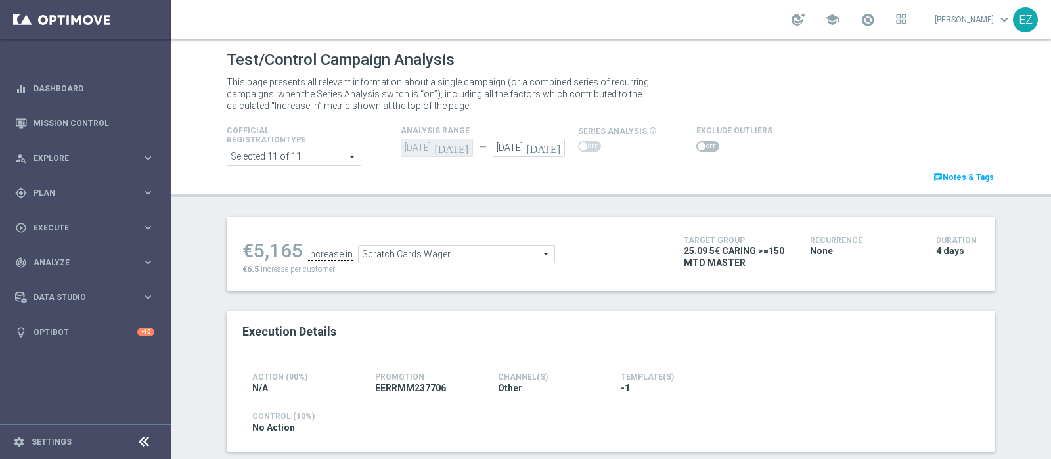
click at [697, 143] on span at bounding box center [701, 146] width 8 height 8
click at [696, 143] on input "checkbox" at bounding box center [707, 146] width 23 height 11
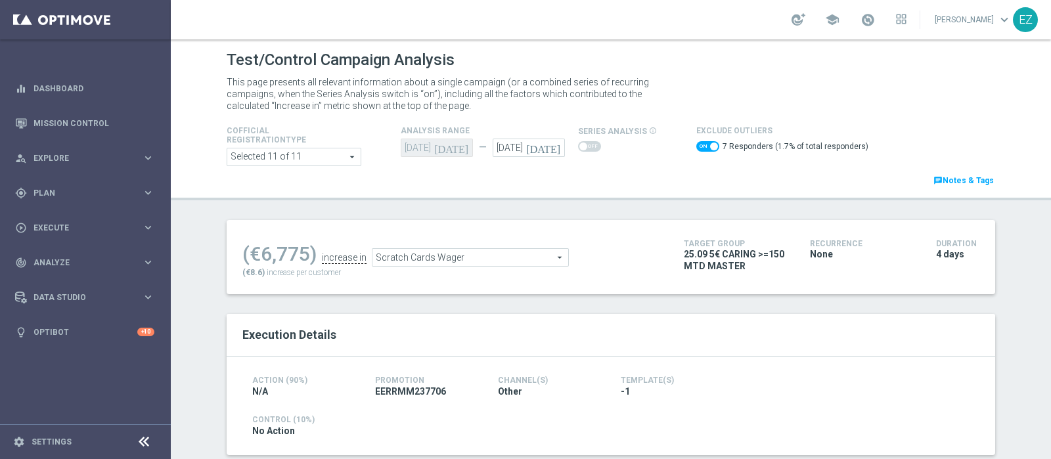
click at [696, 144] on span at bounding box center [707, 146] width 23 height 11
click at [696, 144] on input "checkbox" at bounding box center [707, 146] width 23 height 11
checkbox input "false"
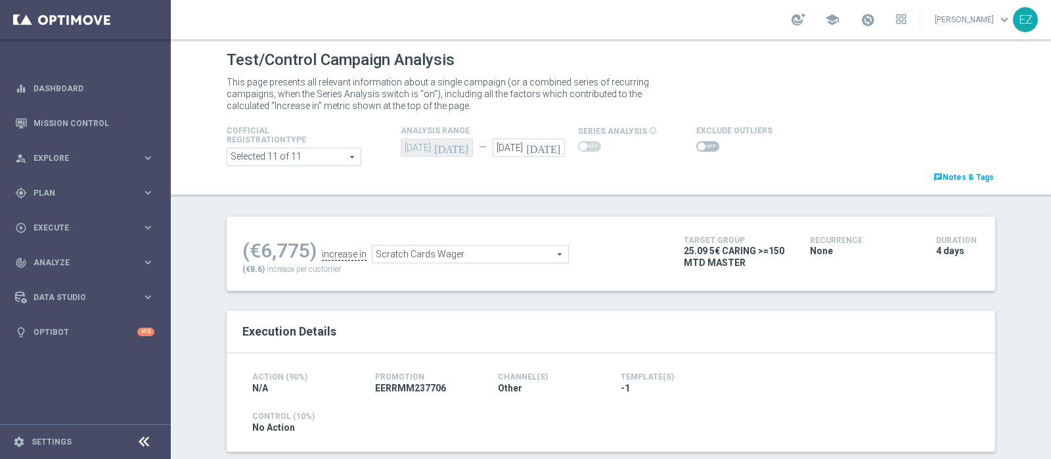
click at [696, 133] on h4 "Exclude Outliers" at bounding box center [734, 130] width 76 height 9
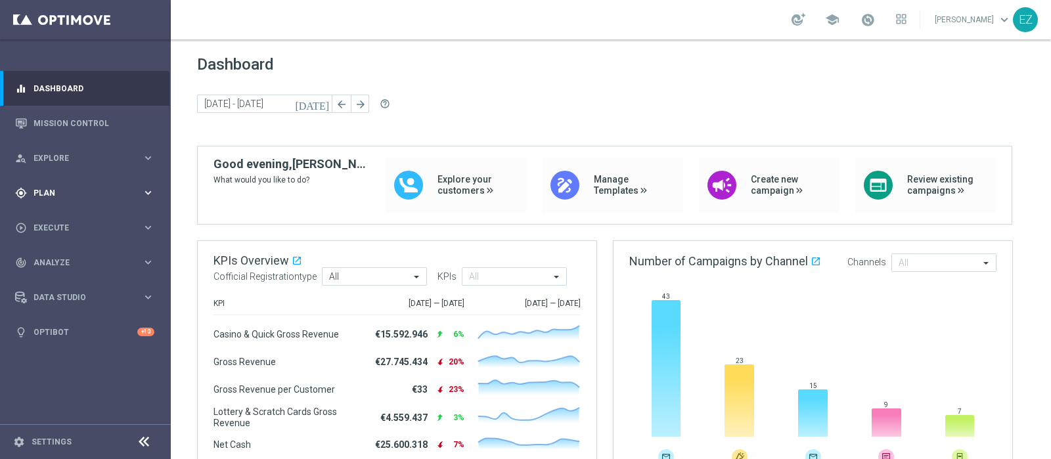
click at [46, 193] on span "Plan" at bounding box center [87, 193] width 108 height 8
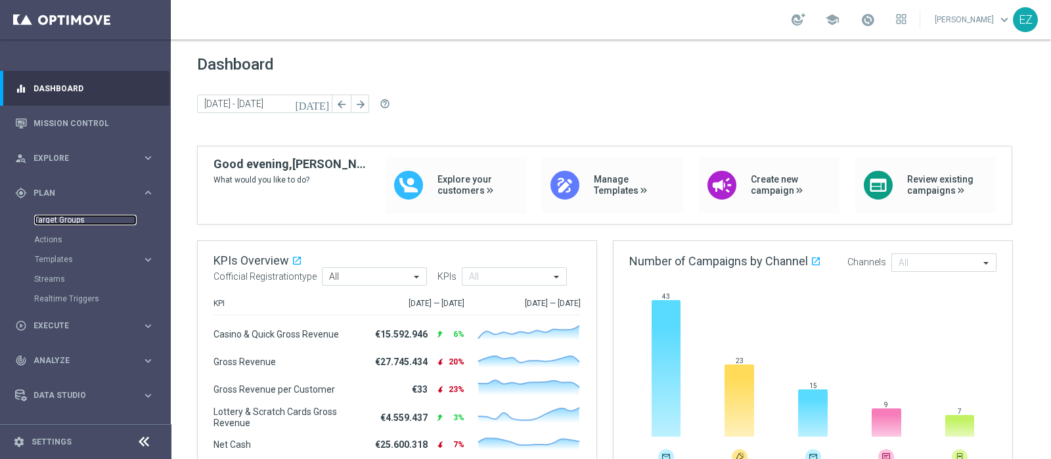
click at [49, 218] on link "Target Groups" at bounding box center [85, 220] width 102 height 11
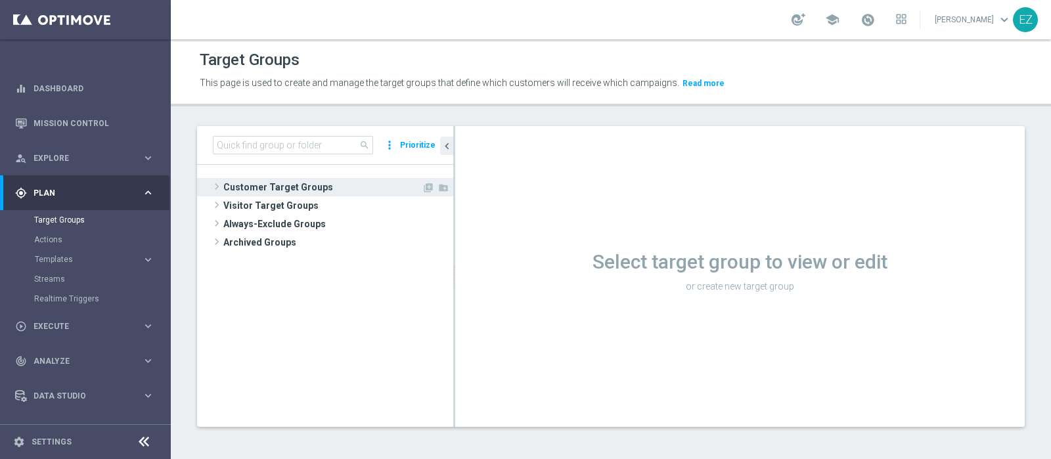
click at [259, 194] on span "Customer Target Groups" at bounding box center [322, 187] width 198 height 18
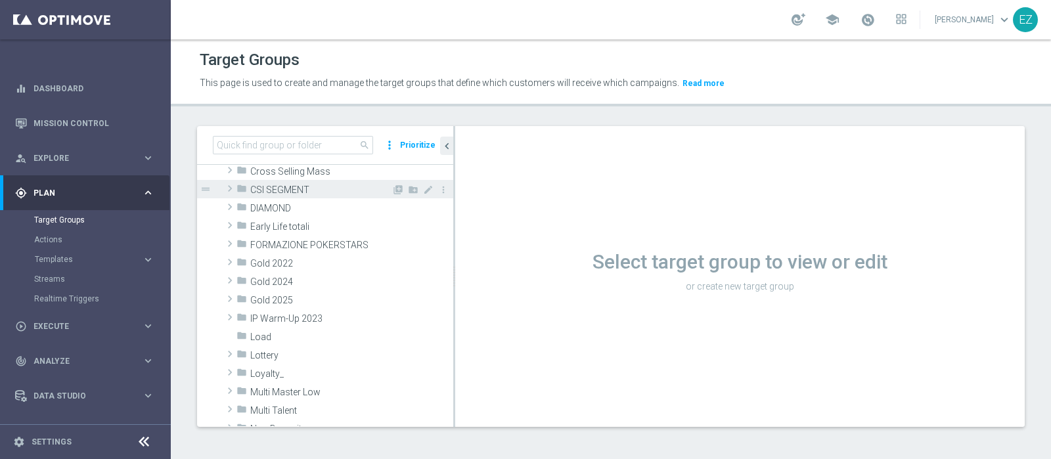
scroll to position [163, 0]
click at [318, 359] on span "Lottery" at bounding box center [351, 355] width 203 height 11
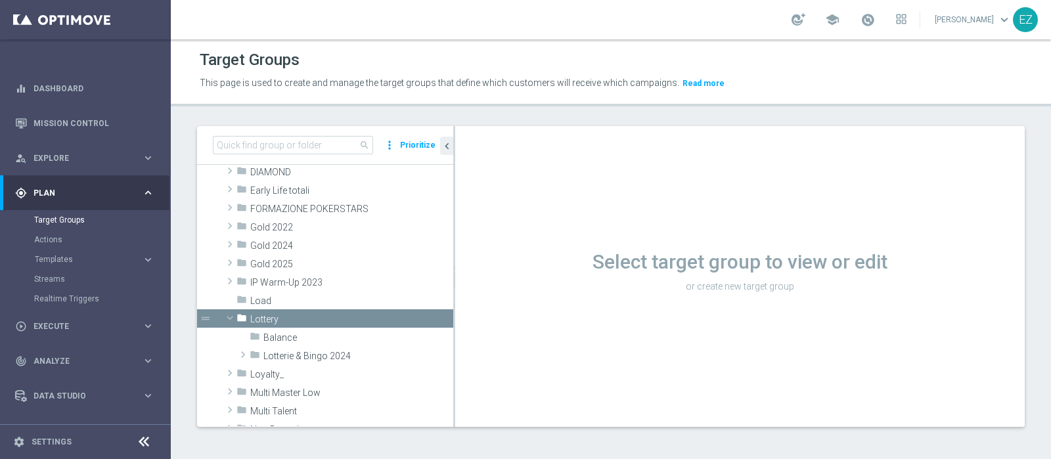
scroll to position [219, 0]
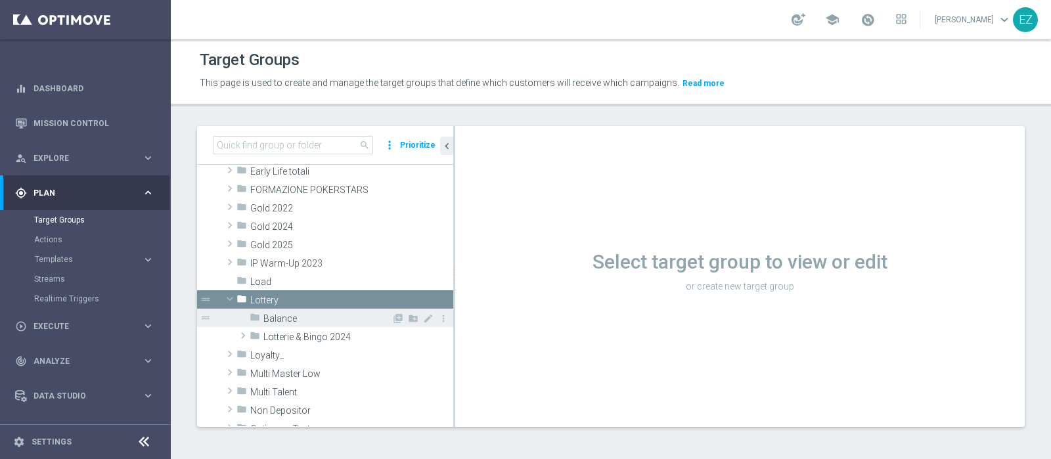
click at [315, 324] on div "folder Balance" at bounding box center [321, 318] width 142 height 18
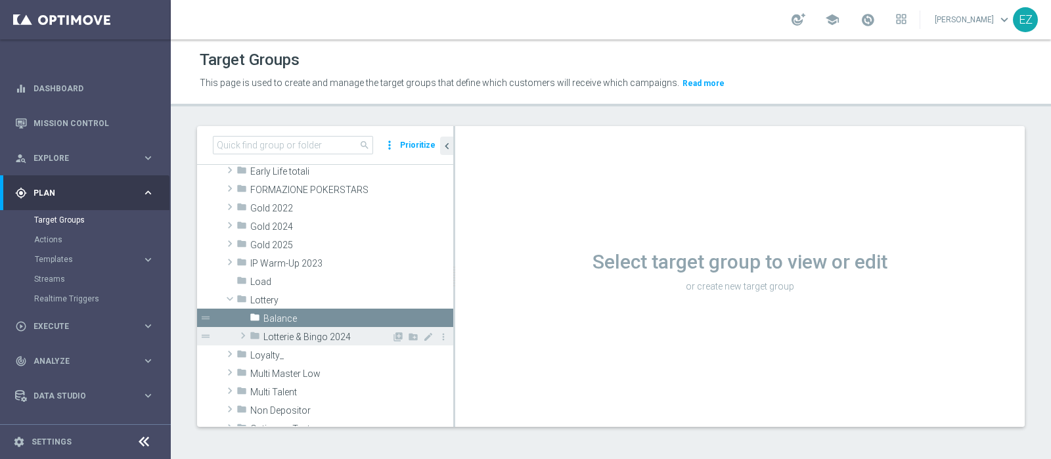
click at [315, 333] on span "Lotterie & Bingo 2024" at bounding box center [327, 337] width 128 height 11
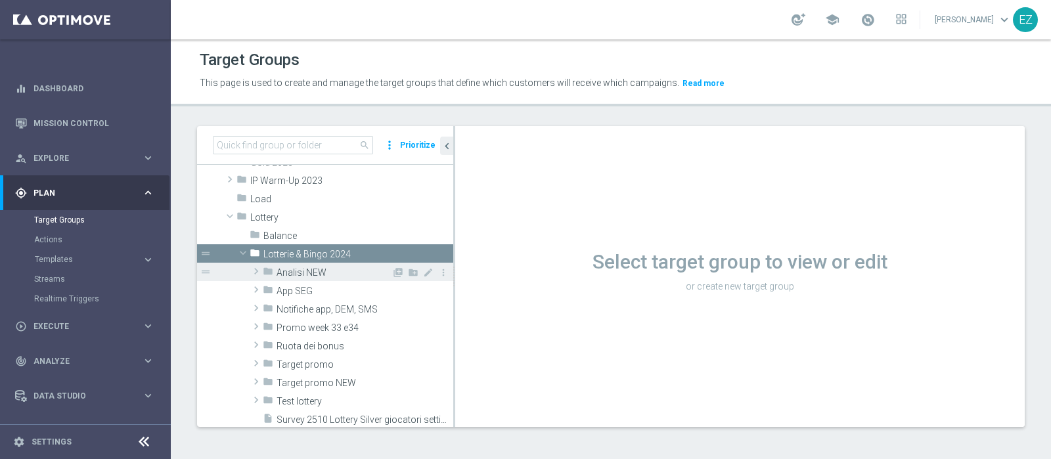
scroll to position [328, 0]
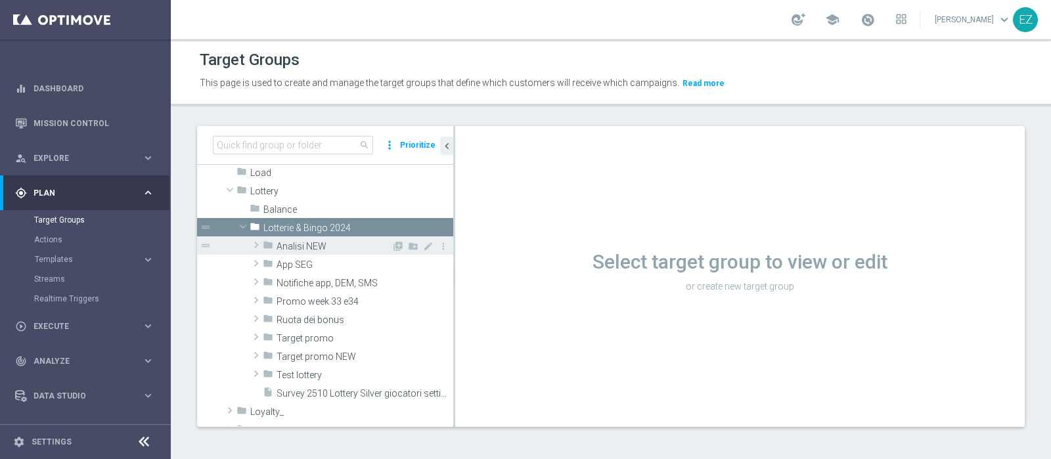
click at [330, 242] on span "Analisi NEW" at bounding box center [333, 246] width 115 height 11
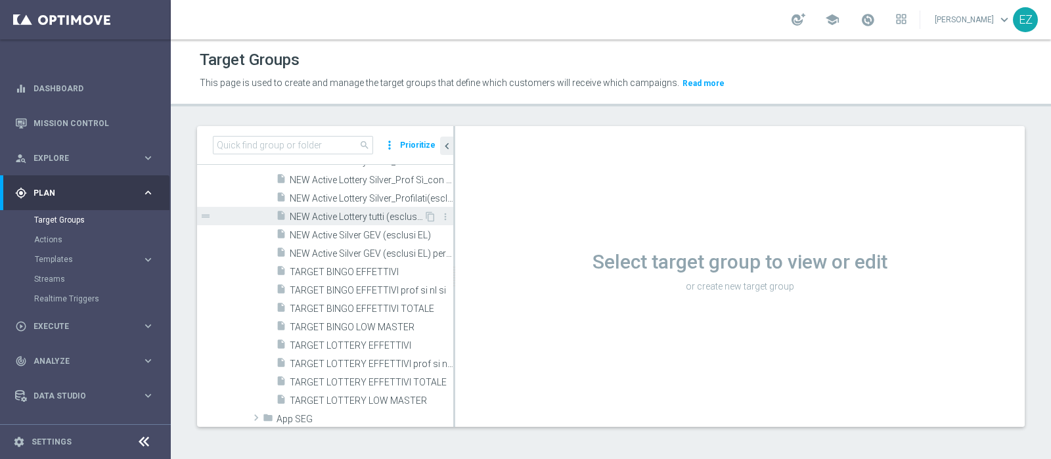
scroll to position [547, 0]
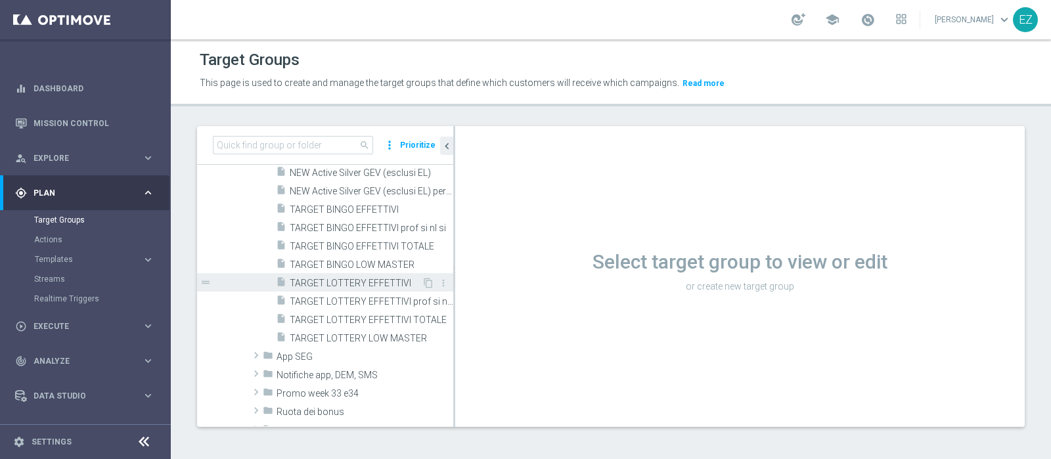
click at [359, 290] on div "insert_drive_file NEW Active GEV (inclusi Early Life) content_copy more_vert dr…" at bounding box center [358, 181] width 190 height 331
click at [362, 282] on span "TARGET LOTTERY EFFETTIVI" at bounding box center [356, 283] width 132 height 11
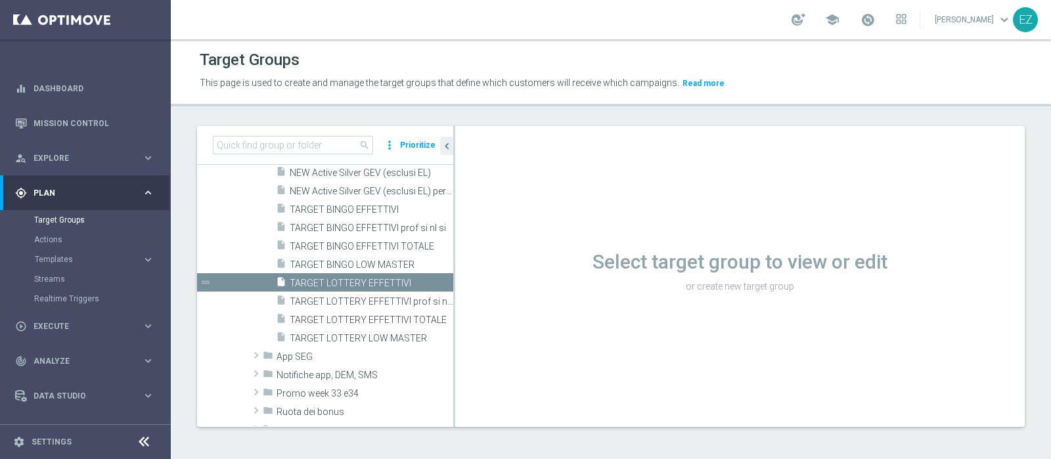
click at [876, 16] on link at bounding box center [867, 20] width 17 height 21
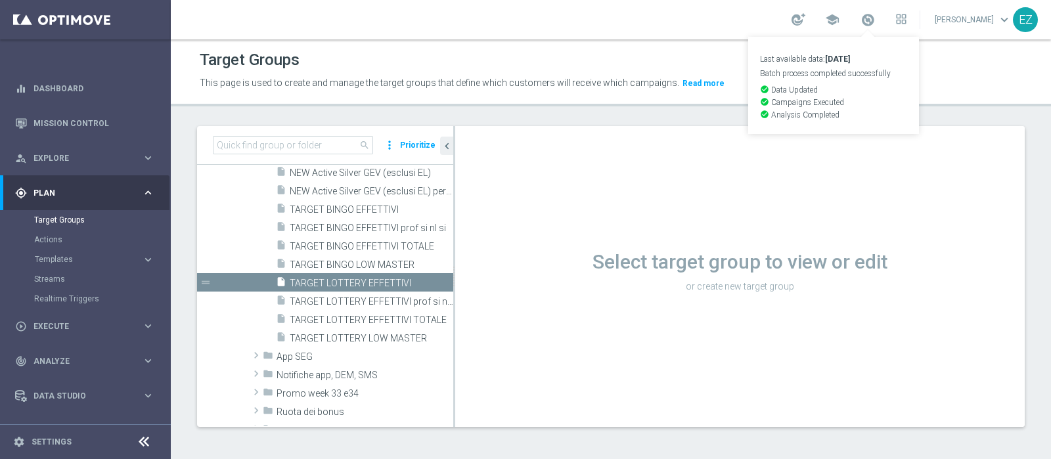
click at [876, 16] on link "Last available data: [DATE] Batch process completed successfully check_circle D…" at bounding box center [867, 20] width 17 height 21
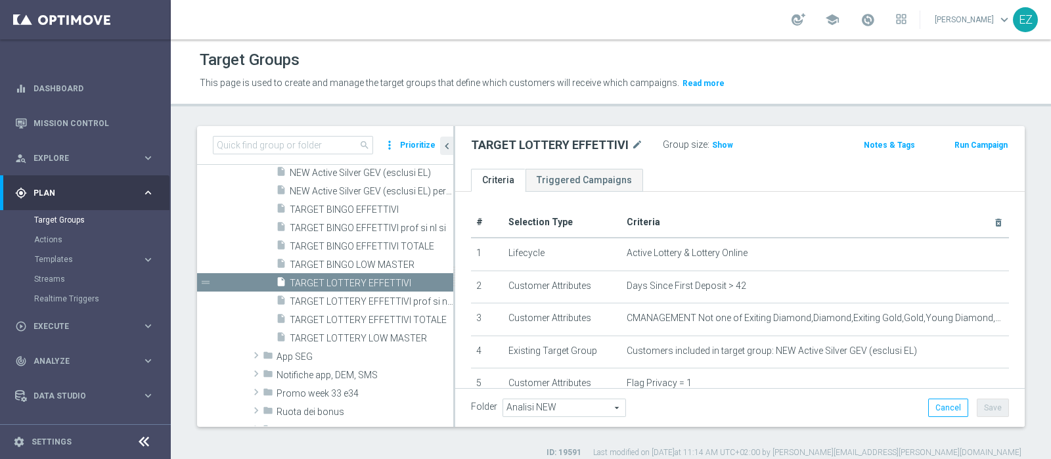
click at [737, 141] on div "Group size : Show" at bounding box center [728, 144] width 131 height 16
click at [705, 144] on div "Group size : Show" at bounding box center [728, 144] width 131 height 16
click at [728, 142] on div "Group size : Show" at bounding box center [728, 144] width 131 height 16
click at [716, 142] on span "Show" at bounding box center [722, 145] width 21 height 9
click at [717, 142] on span "70,286" at bounding box center [726, 147] width 28 height 12
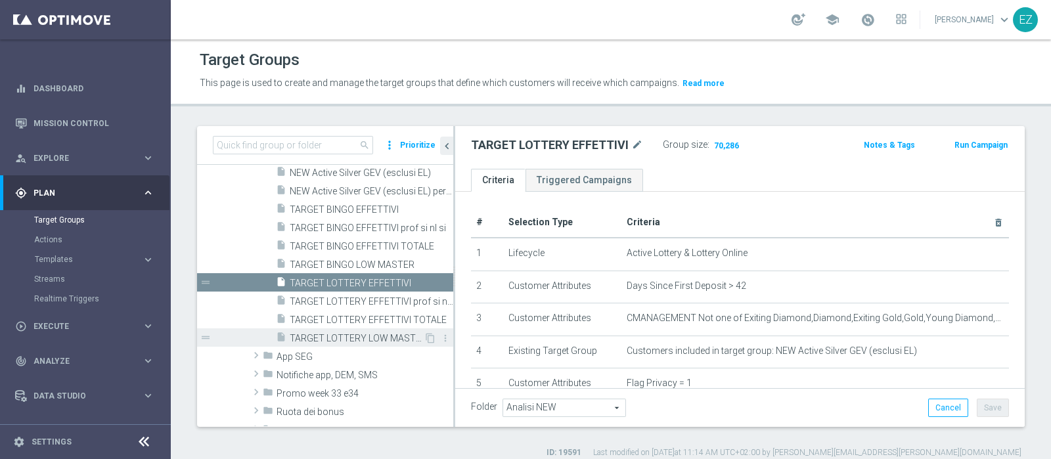
click at [340, 339] on span "TARGET LOTTERY LOW MASTER" at bounding box center [357, 338] width 134 height 11
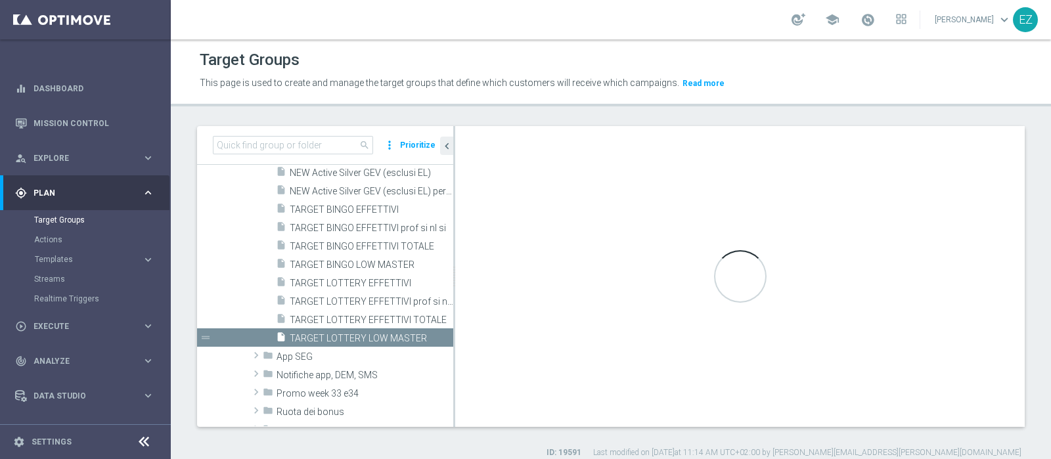
type textarea "(1 and 2 and 3 and 4 and 5 and 6 and 7 and 8 and 12 and 13 and (11 or (9 and 10…"
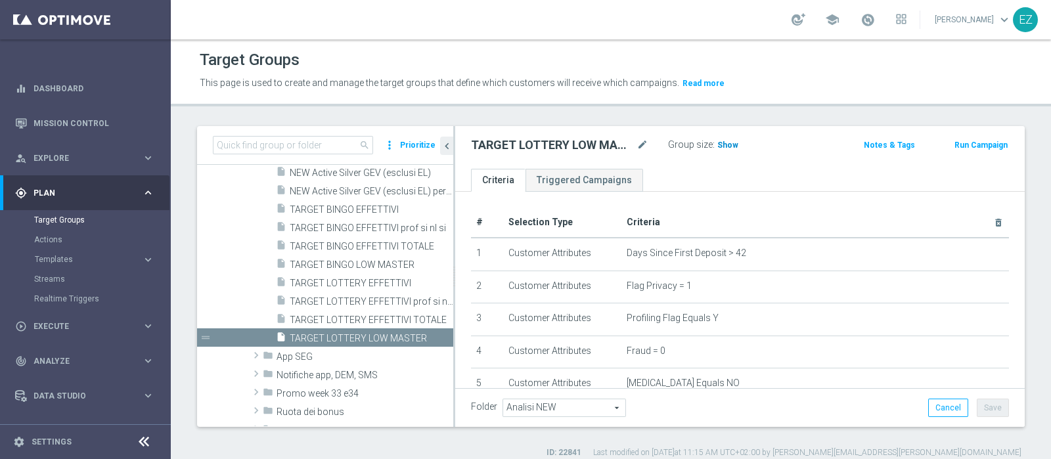
click at [724, 144] on span "Show" at bounding box center [727, 145] width 21 height 9
click at [731, 146] on span "2,342" at bounding box center [729, 147] width 23 height 12
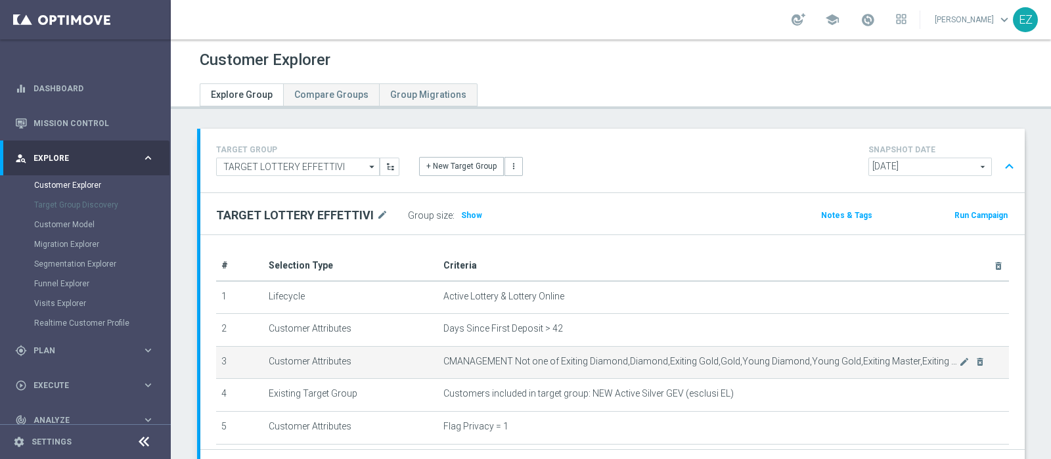
scroll to position [112, 0]
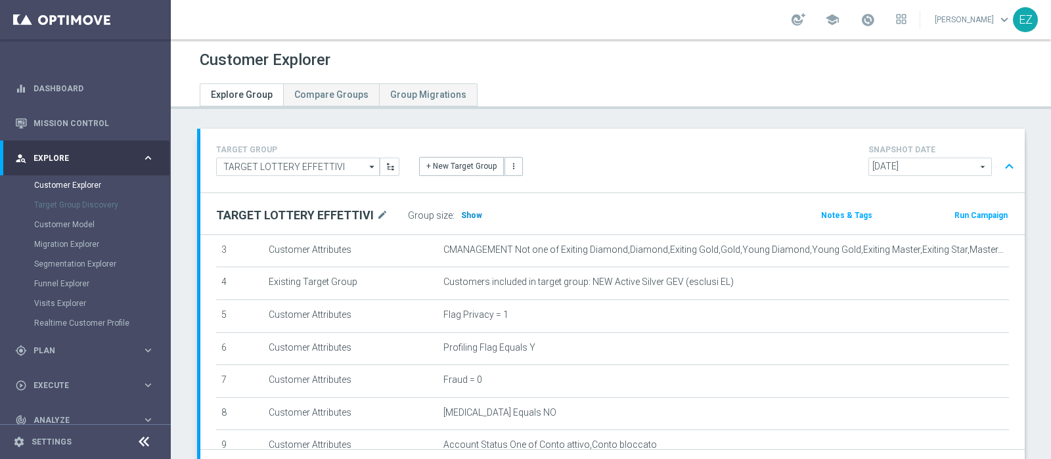
click at [463, 213] on span "Show" at bounding box center [471, 215] width 21 height 9
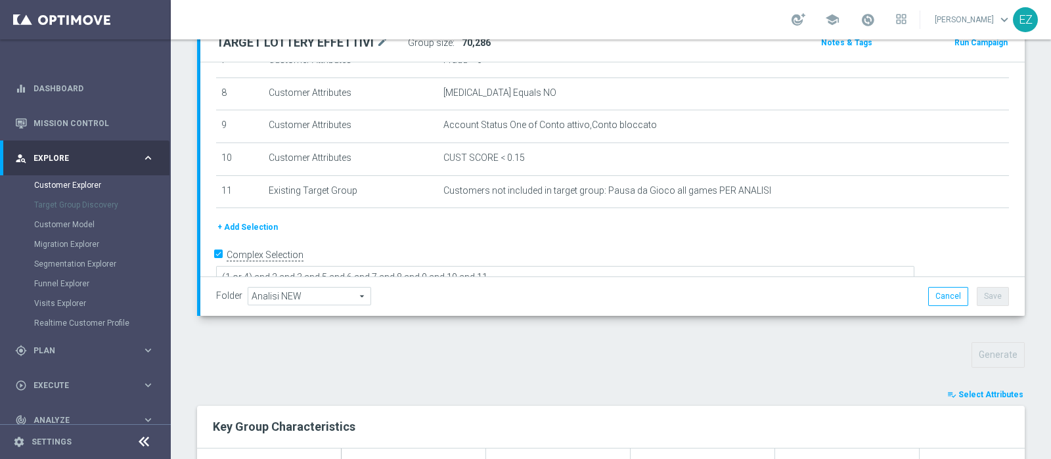
scroll to position [318, 0]
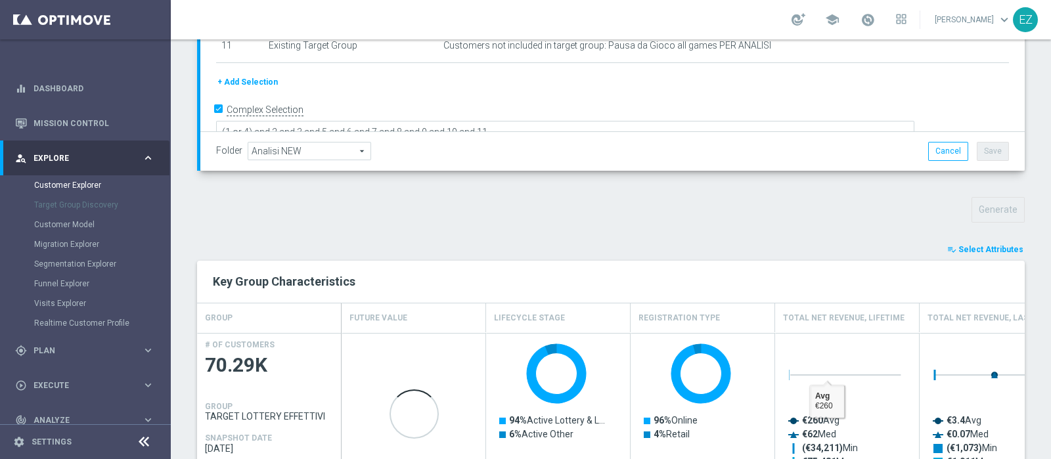
click at [959, 242] on button "playlist_add_check Select Attributes" at bounding box center [985, 249] width 79 height 14
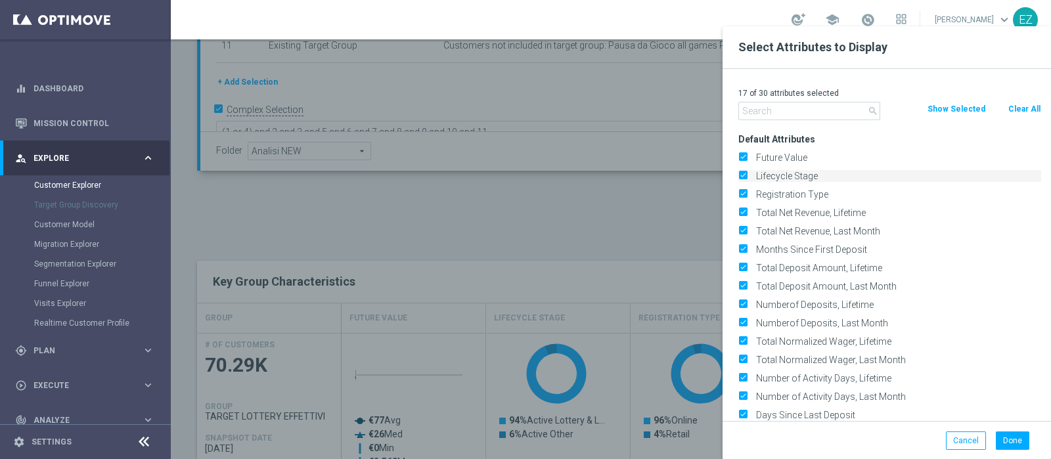
drag, startPoint x: 1027, startPoint y: 106, endPoint x: 769, endPoint y: 172, distance: 266.3
click at [1024, 109] on button "Clear All" at bounding box center [1024, 109] width 35 height 14
checkbox input "false"
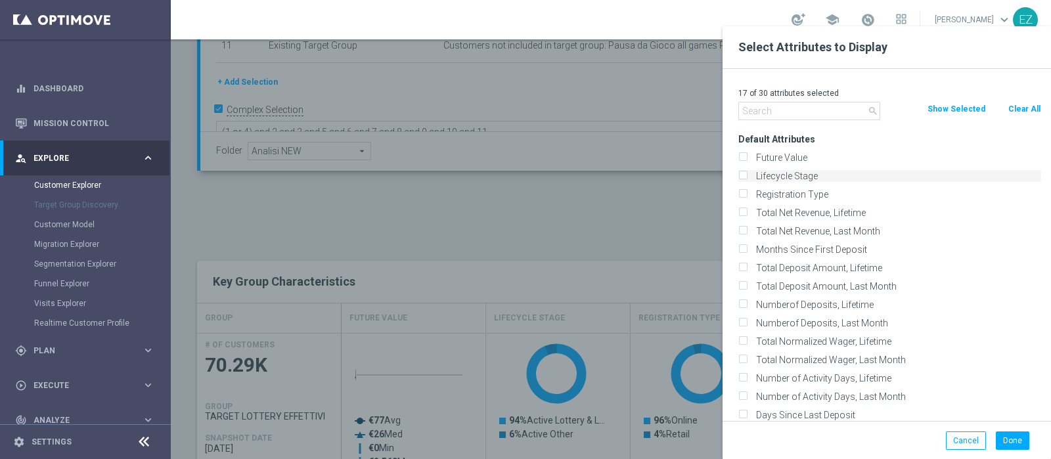
checkbox input "false"
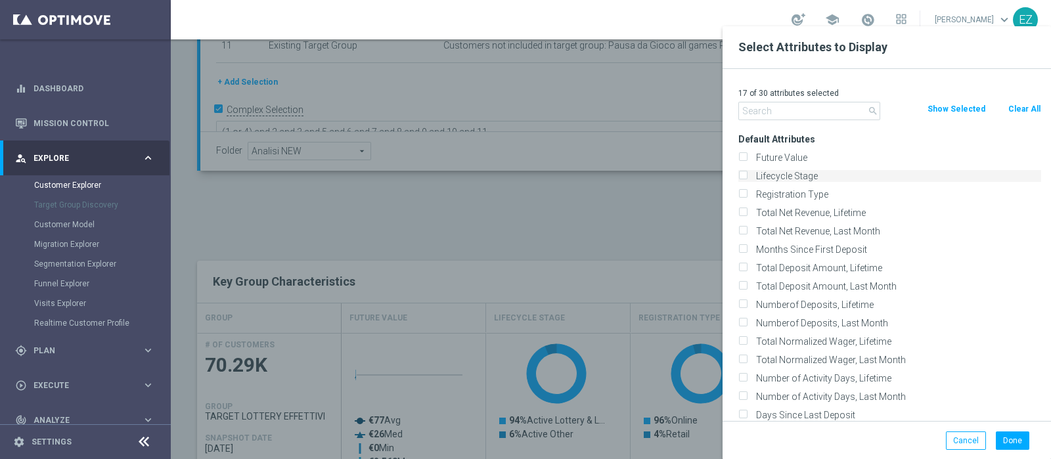
checkbox input "false"
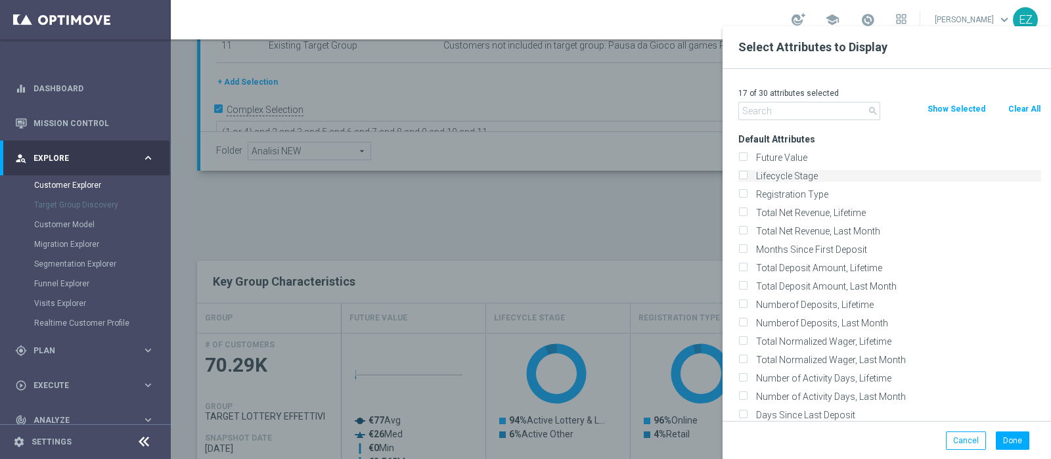
checkbox input "false"
drag, startPoint x: 768, startPoint y: 172, endPoint x: 755, endPoint y: 108, distance: 65.0
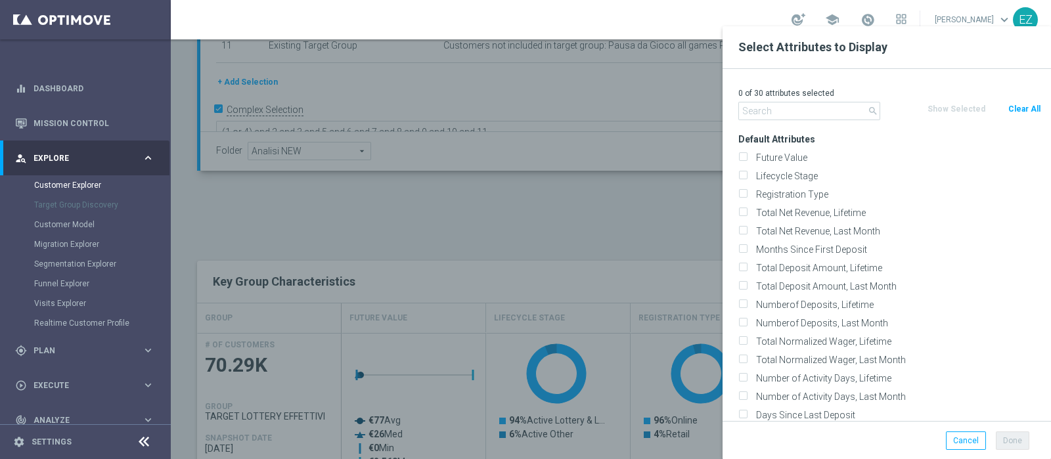
click at [768, 173] on label "Lifecycle Stage" at bounding box center [896, 176] width 290 height 12
click at [747, 173] on input "Lifecycle Stage" at bounding box center [742, 177] width 9 height 9
checkbox input "true"
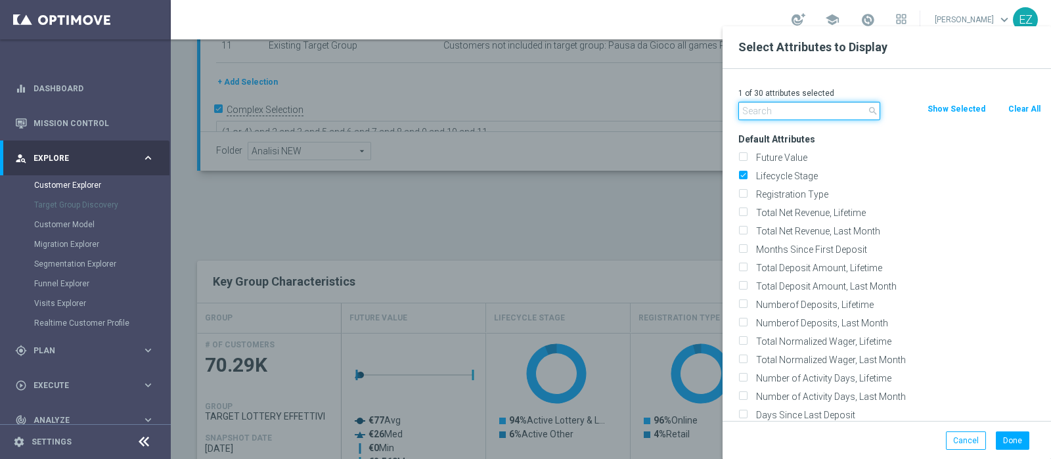
click at [754, 103] on input "text" at bounding box center [809, 111] width 142 height 18
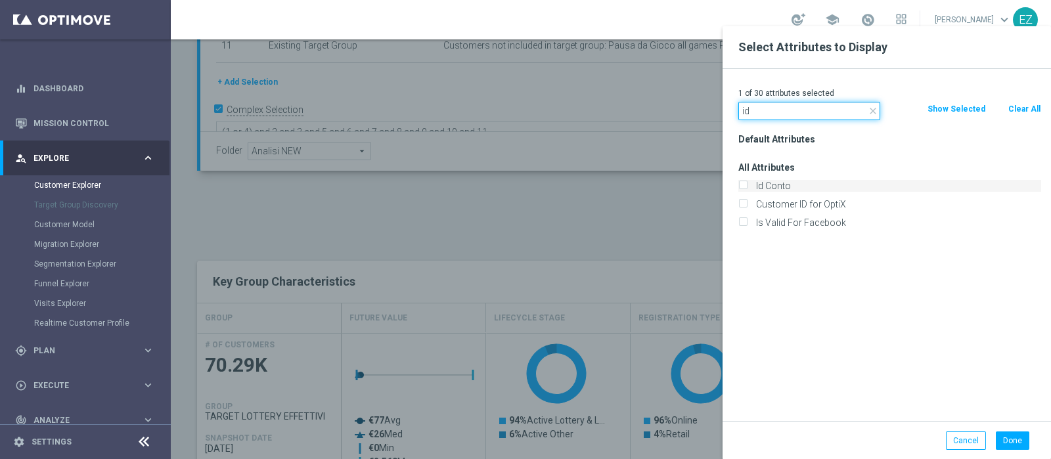
type input "id"
click at [758, 183] on label "Id Conto" at bounding box center [896, 186] width 290 height 12
click at [747, 183] on input "Id Conto" at bounding box center [742, 187] width 9 height 9
checkbox input "true"
drag, startPoint x: 1003, startPoint y: 439, endPoint x: 942, endPoint y: 426, distance: 61.7
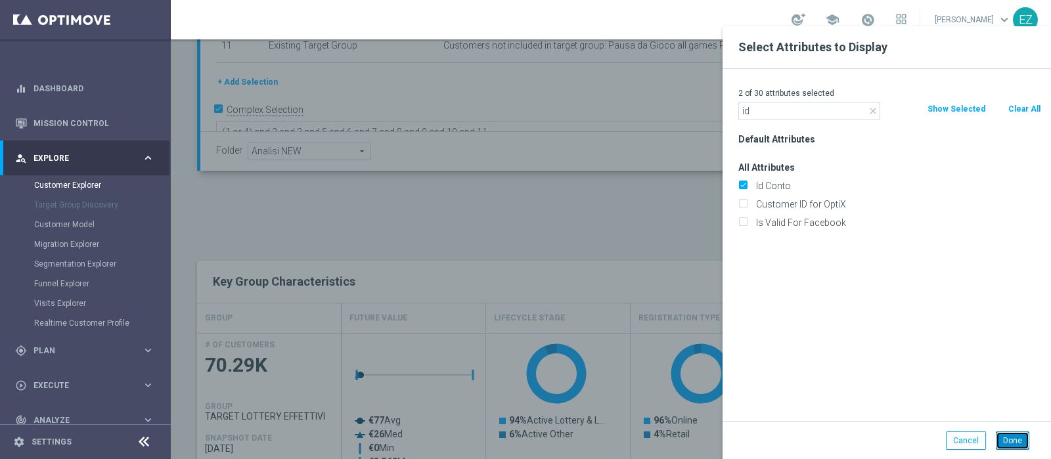
click at [1003, 439] on button "Done" at bounding box center [1011, 440] width 33 height 18
type input "Search"
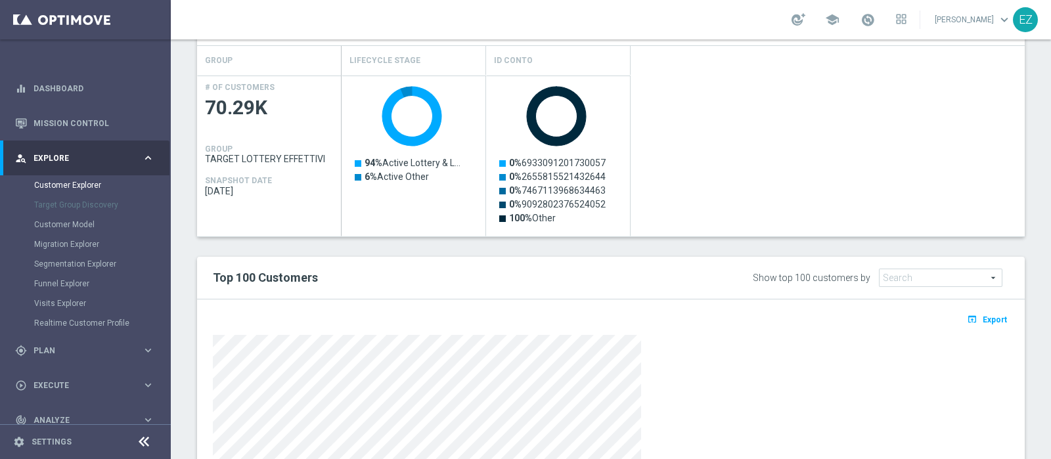
scroll to position [712, 0]
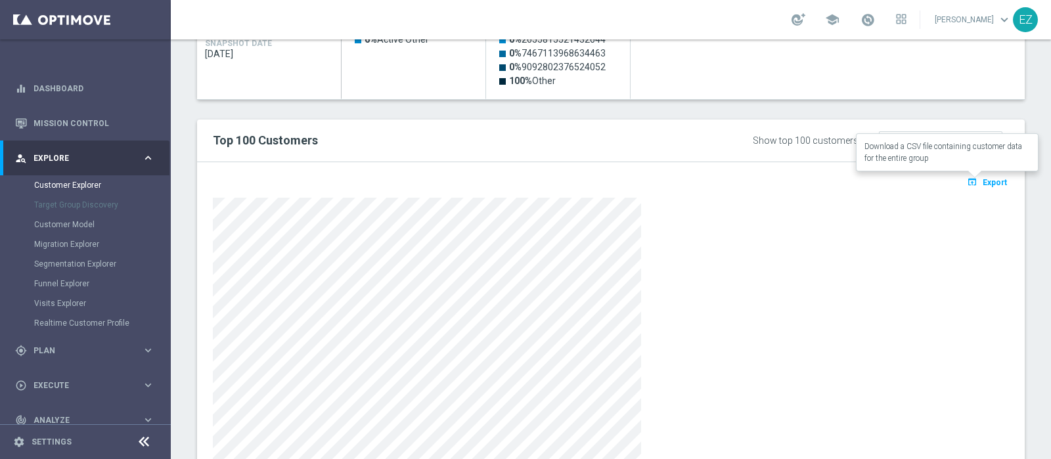
click at [982, 182] on span "Export" at bounding box center [994, 182] width 24 height 9
click at [473, 126] on div "Top 100 Customers Show top 100 customers by Future Value Search arrow_drop_down…" at bounding box center [610, 141] width 827 height 43
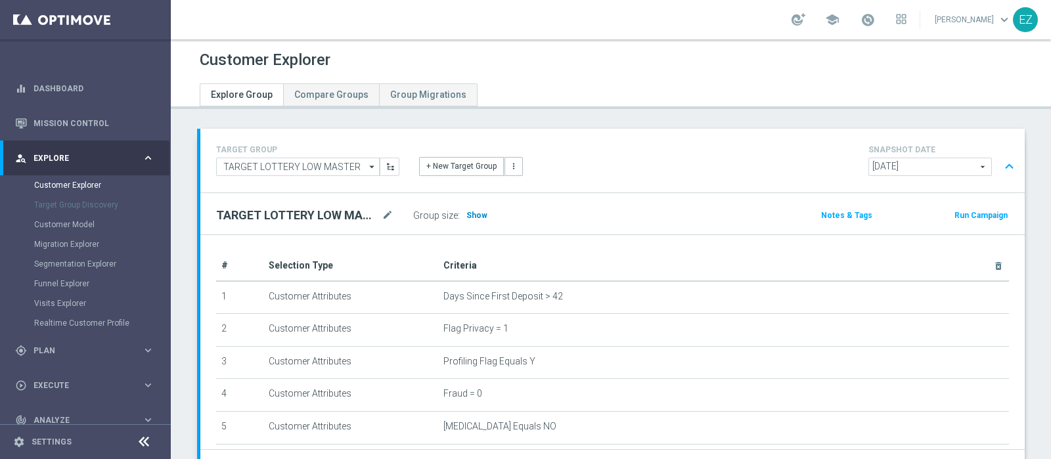
click at [479, 220] on div "Group size : Show" at bounding box center [478, 215] width 131 height 18
click at [468, 211] on span "Show" at bounding box center [476, 215] width 21 height 9
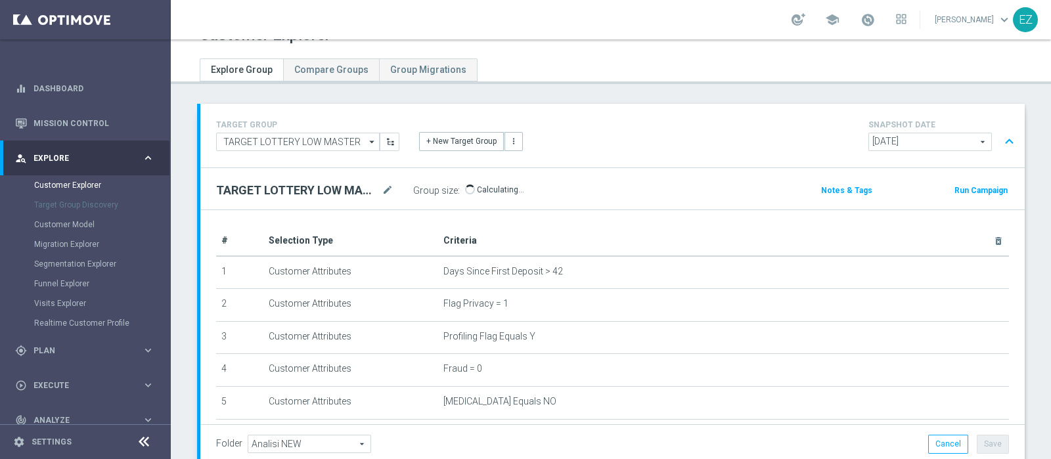
scroll to position [383, 0]
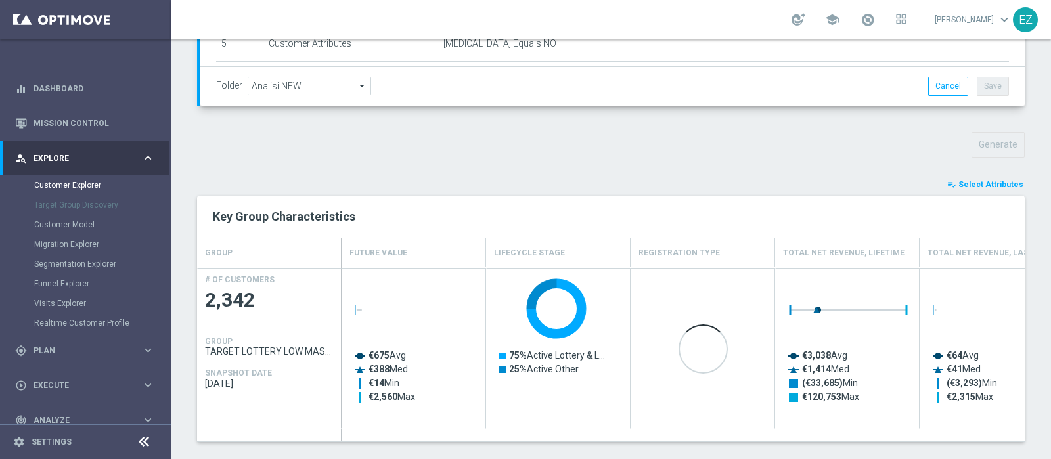
click at [958, 182] on span "Select Attributes" at bounding box center [990, 184] width 65 height 9
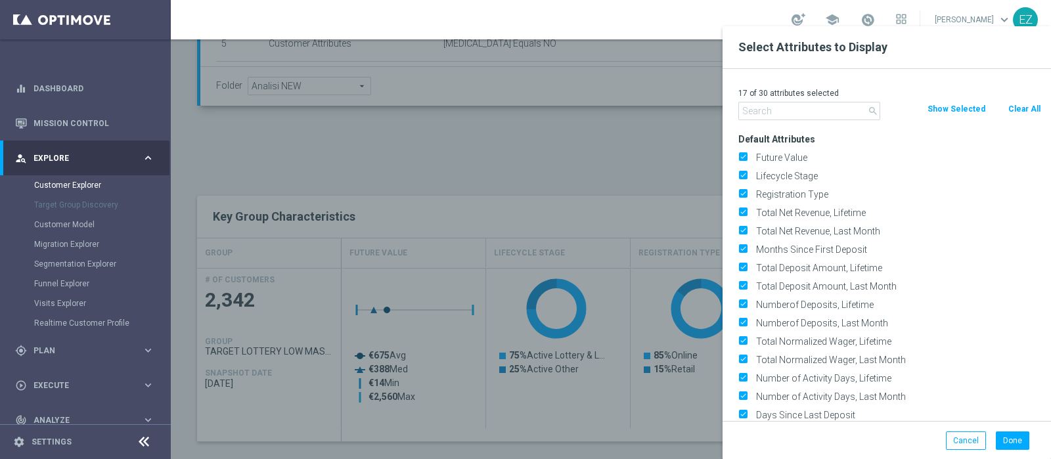
click at [1016, 106] on button "Clear All" at bounding box center [1024, 109] width 35 height 14
checkbox input "false"
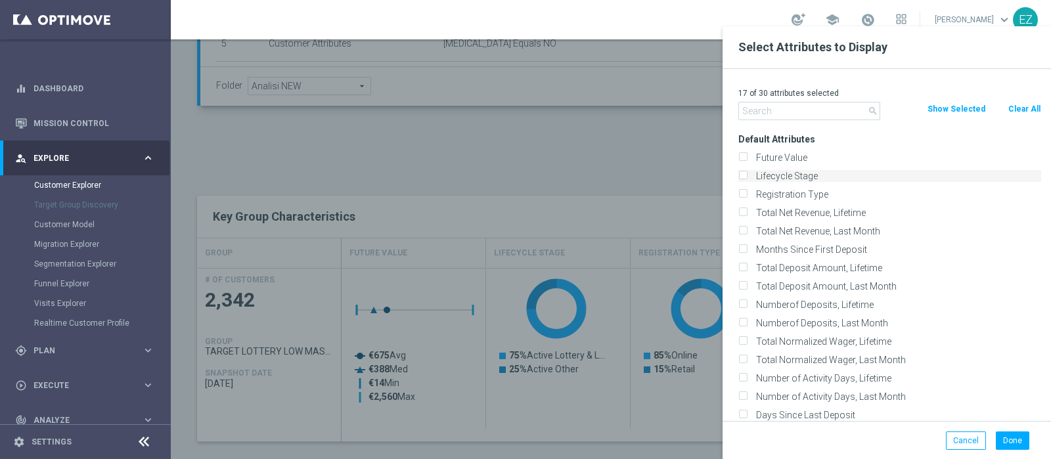
checkbox input "false"
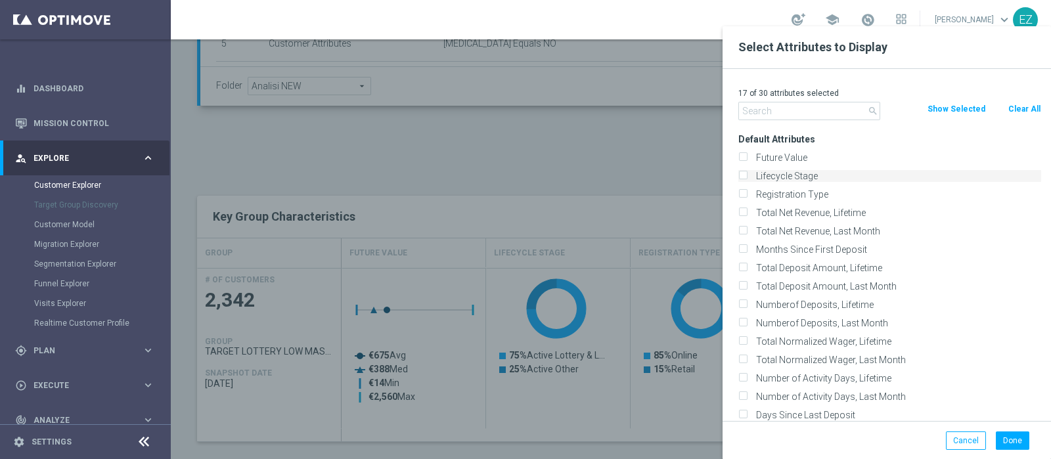
checkbox input "false"
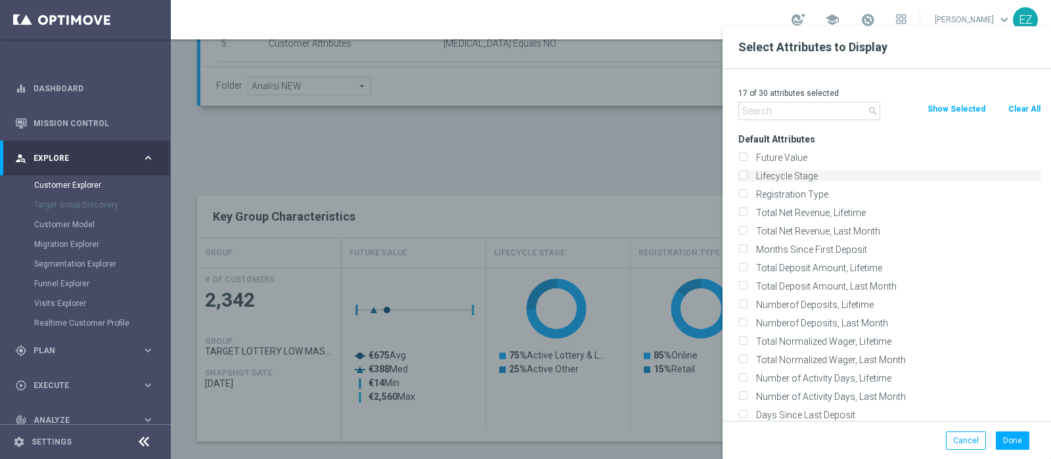
checkbox input "false"
click at [780, 170] on label "Lifecycle Stage" at bounding box center [896, 176] width 290 height 12
click at [747, 173] on input "Lifecycle Stage" at bounding box center [742, 177] width 9 height 9
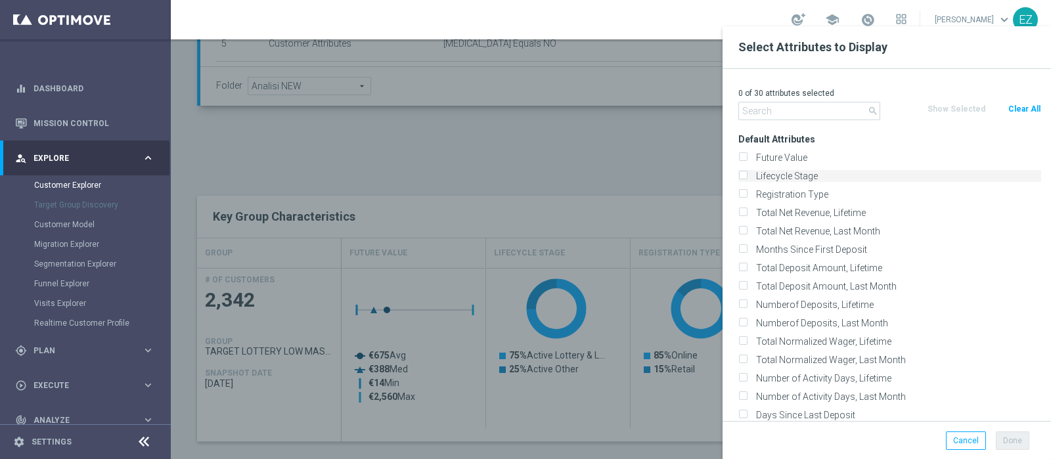
checkbox input "true"
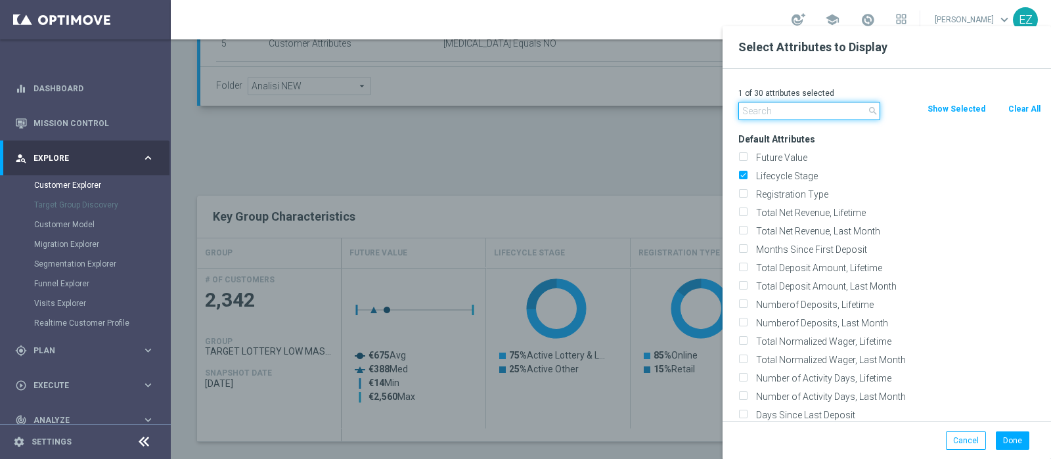
click at [793, 108] on input "text" at bounding box center [809, 111] width 142 height 18
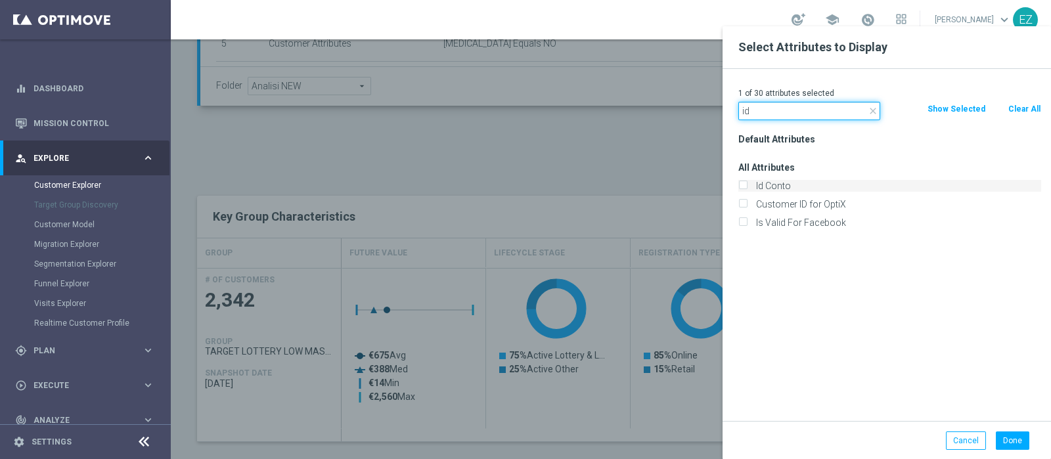
type input "id"
click at [791, 188] on label "Id Conto" at bounding box center [896, 186] width 290 height 12
click at [747, 188] on input "Id Conto" at bounding box center [742, 187] width 9 height 9
checkbox input "true"
click at [1011, 427] on div "Done Cancel" at bounding box center [886, 440] width 328 height 39
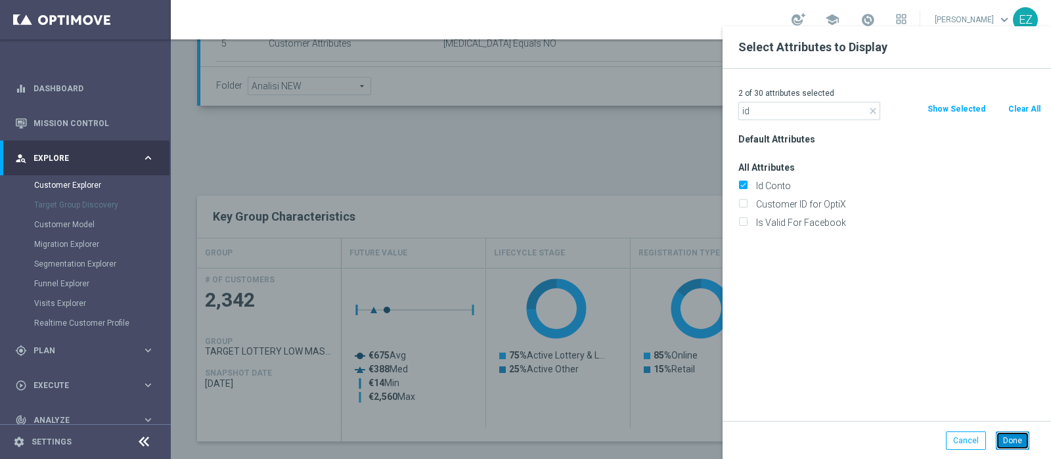
click at [1012, 448] on button "Done" at bounding box center [1011, 440] width 33 height 18
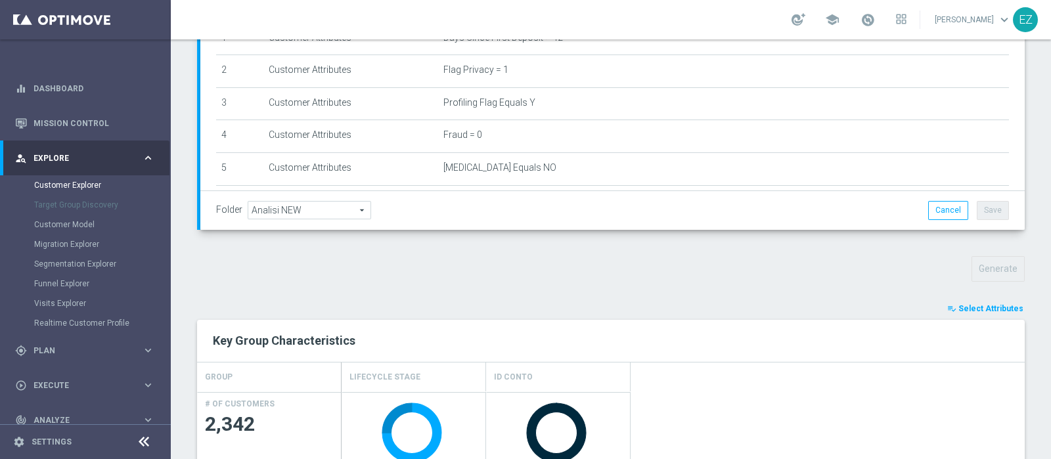
scroll to position [478, 0]
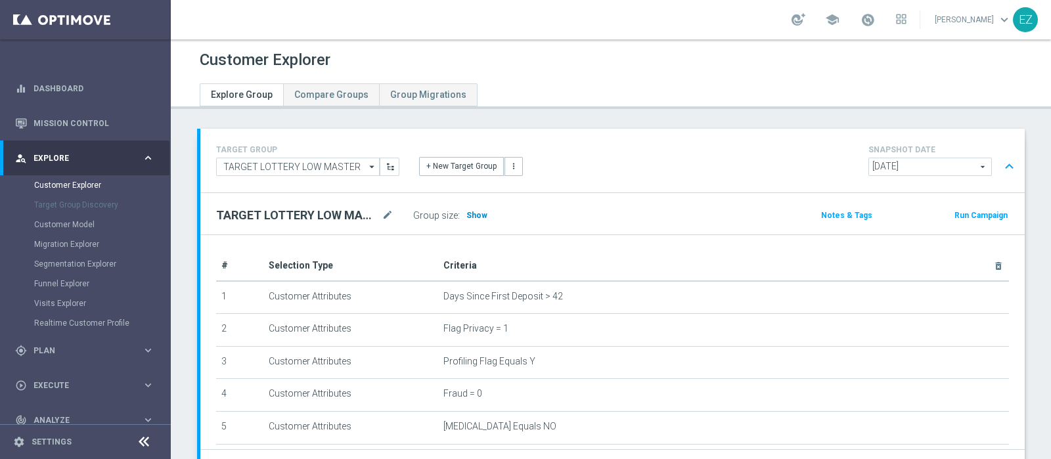
click at [477, 215] on span "Show" at bounding box center [476, 215] width 21 height 9
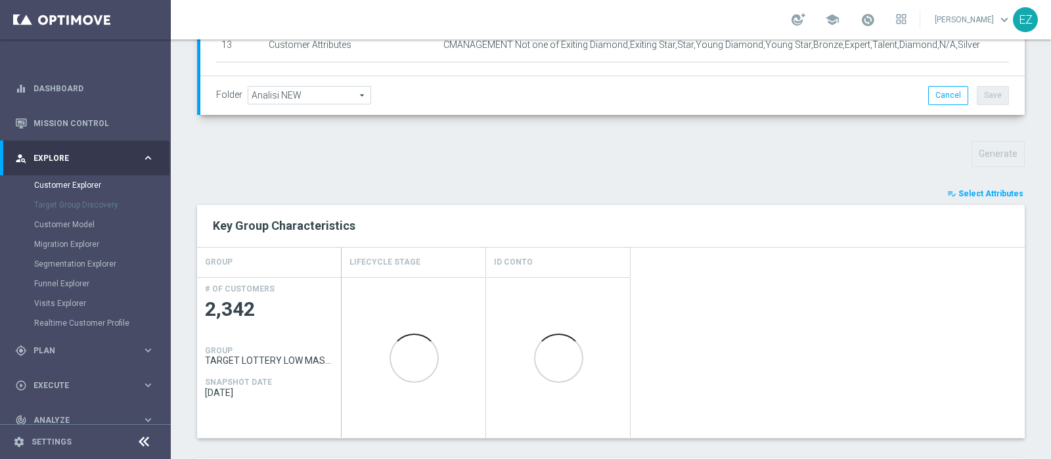
scroll to position [416, 0]
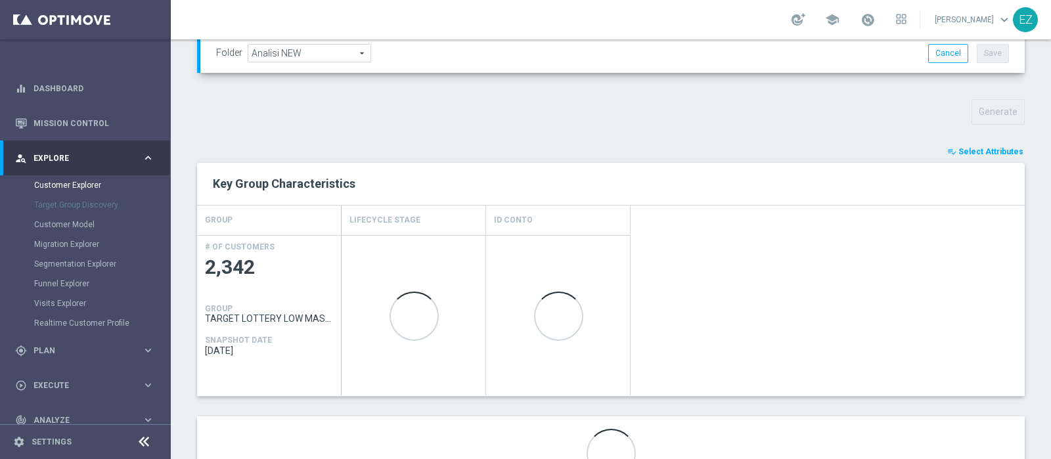
click at [959, 150] on span "Select Attributes" at bounding box center [990, 151] width 65 height 9
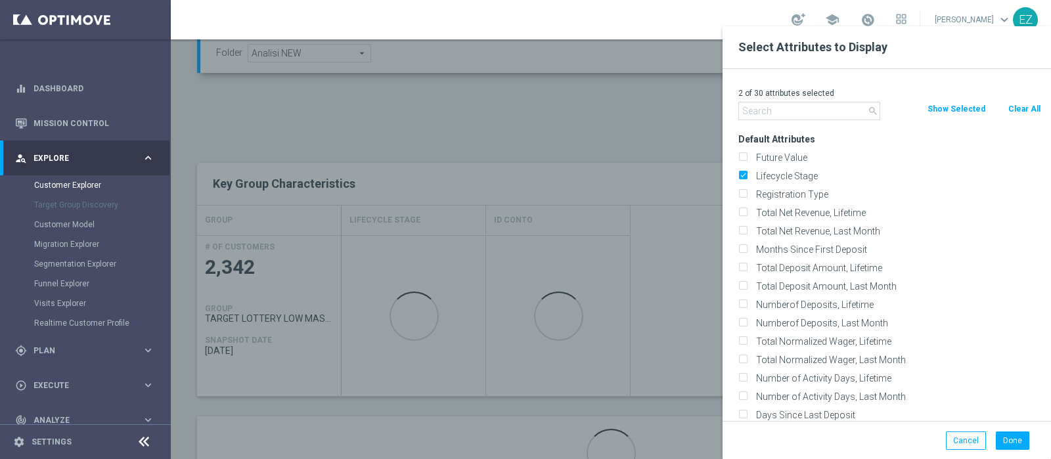
click at [578, 152] on div at bounding box center [696, 255] width 1051 height 459
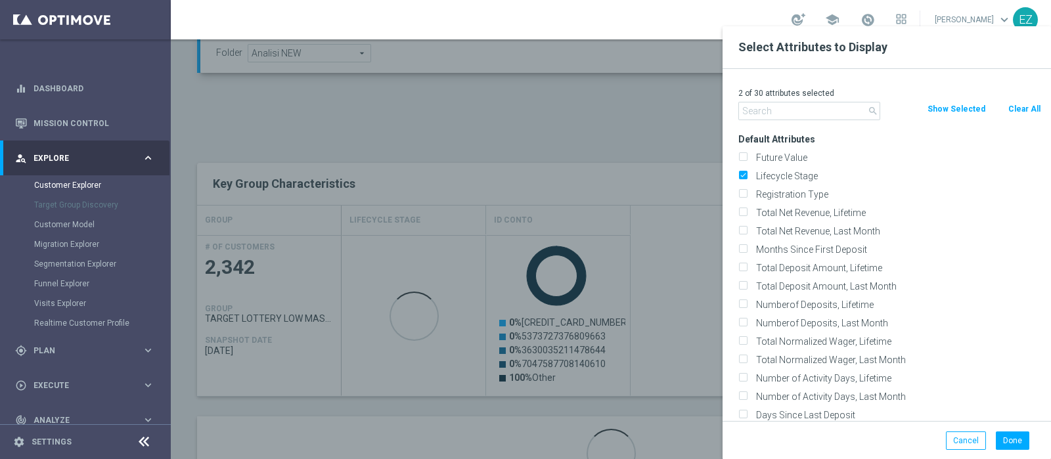
click at [647, 114] on div at bounding box center [696, 255] width 1051 height 459
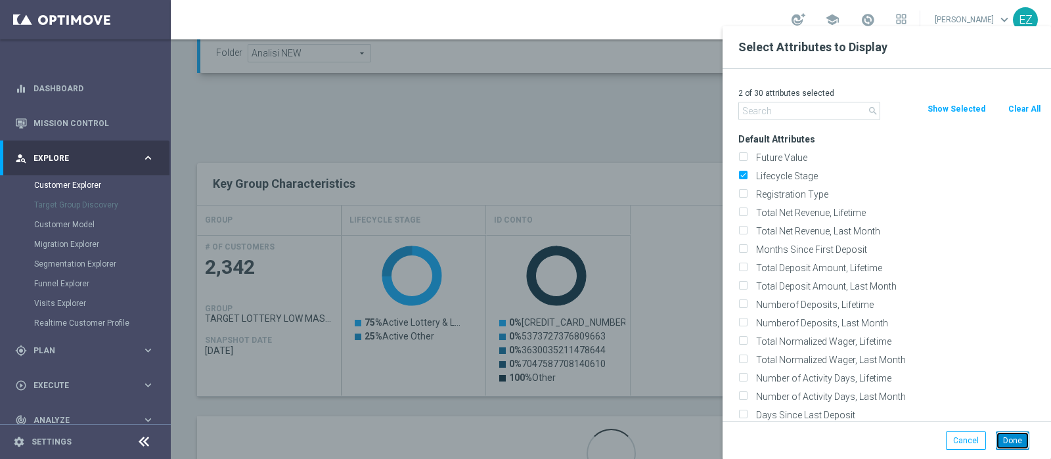
click at [1014, 441] on button "Done" at bounding box center [1011, 440] width 33 height 18
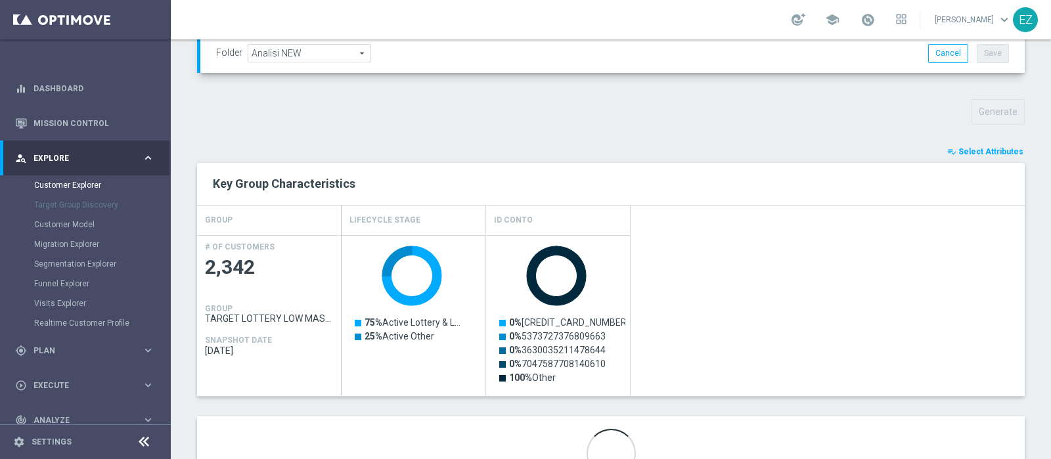
scroll to position [478, 0]
